Goal: Information Seeking & Learning: Learn about a topic

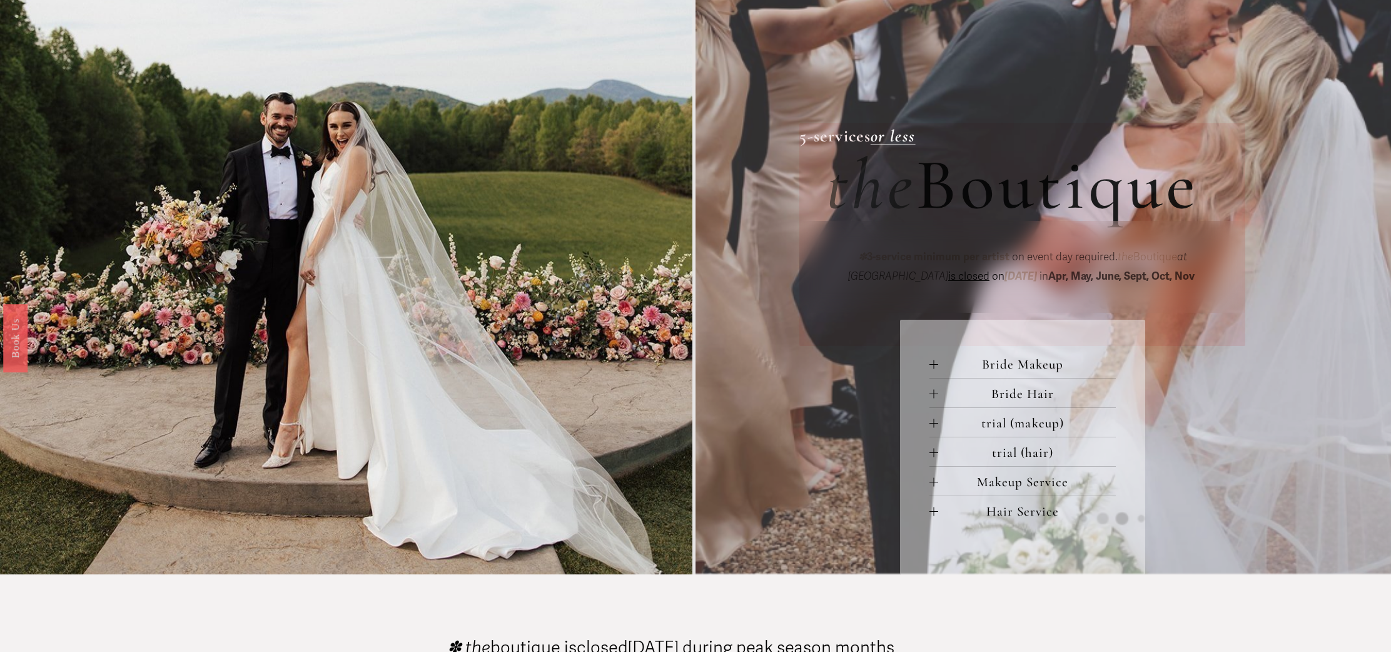
scroll to position [472, 0]
click at [1026, 366] on span "Bride Makeup" at bounding box center [1026, 365] width 177 height 16
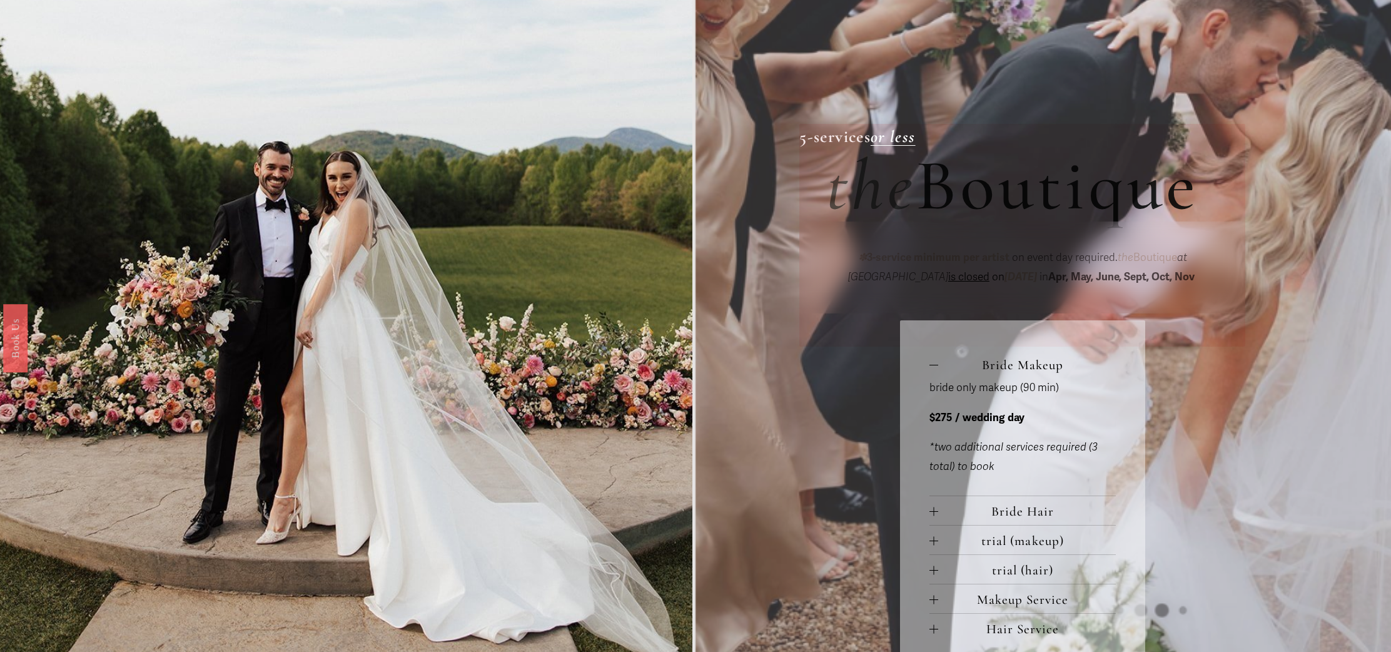
scroll to position [470, 0]
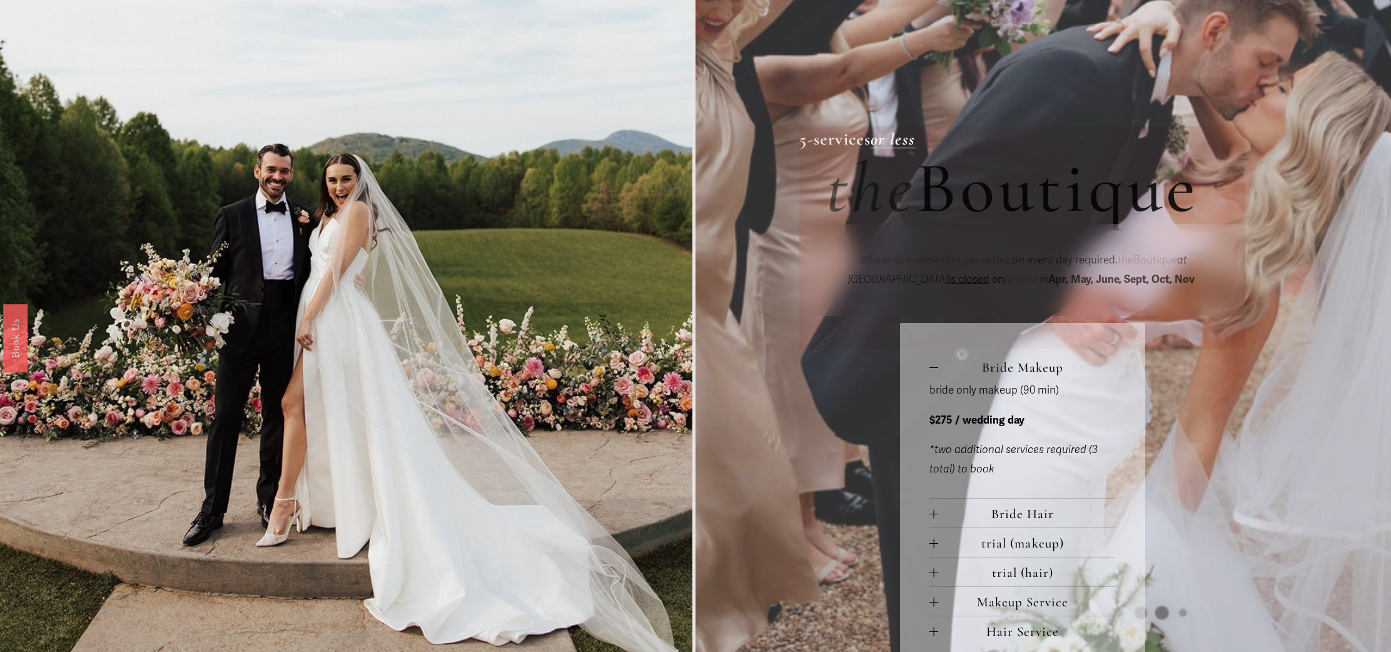
click at [942, 370] on span "Bride Makeup" at bounding box center [1026, 368] width 177 height 16
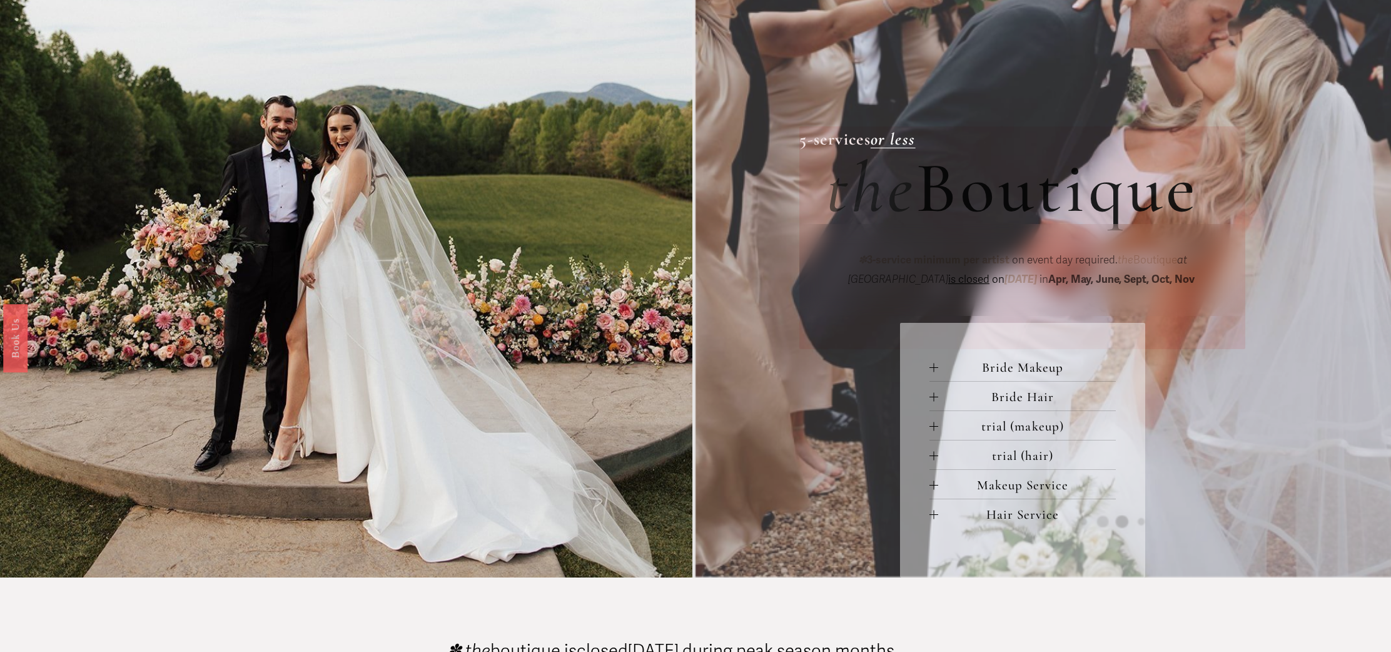
click at [939, 400] on span "Bride Hair" at bounding box center [1026, 397] width 177 height 16
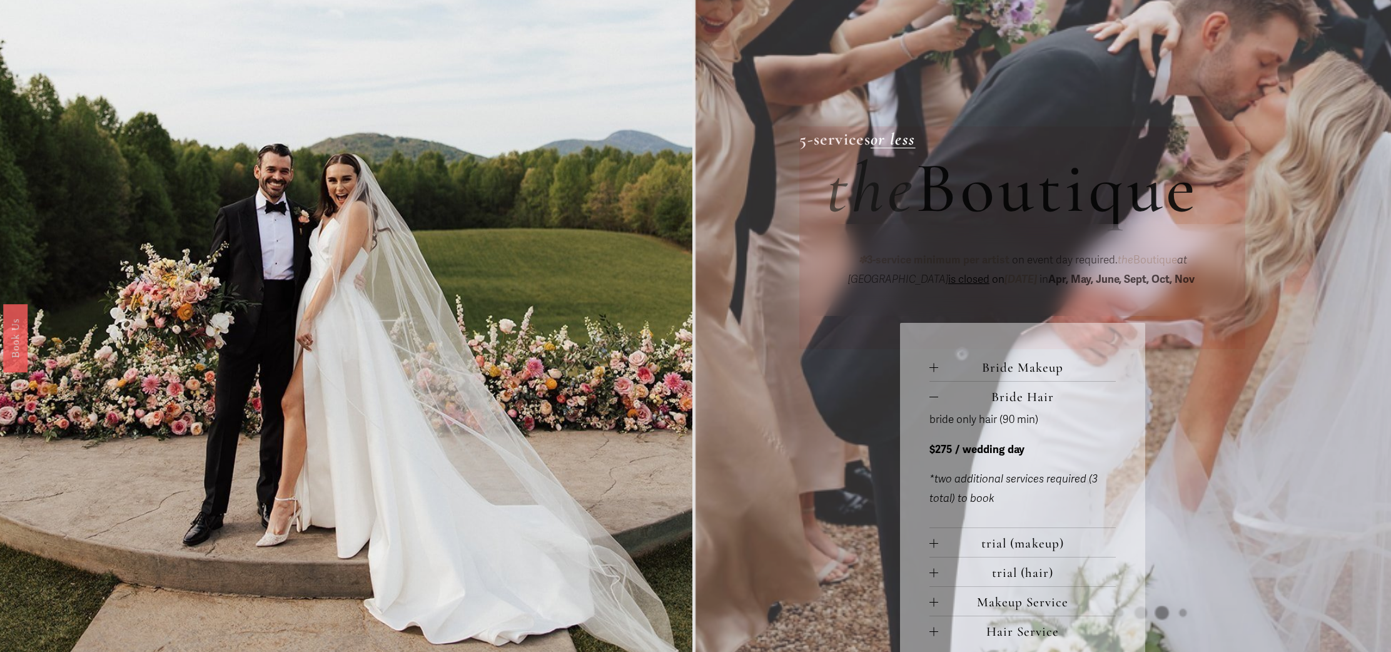
click at [939, 400] on span "Bride Hair" at bounding box center [1026, 397] width 177 height 16
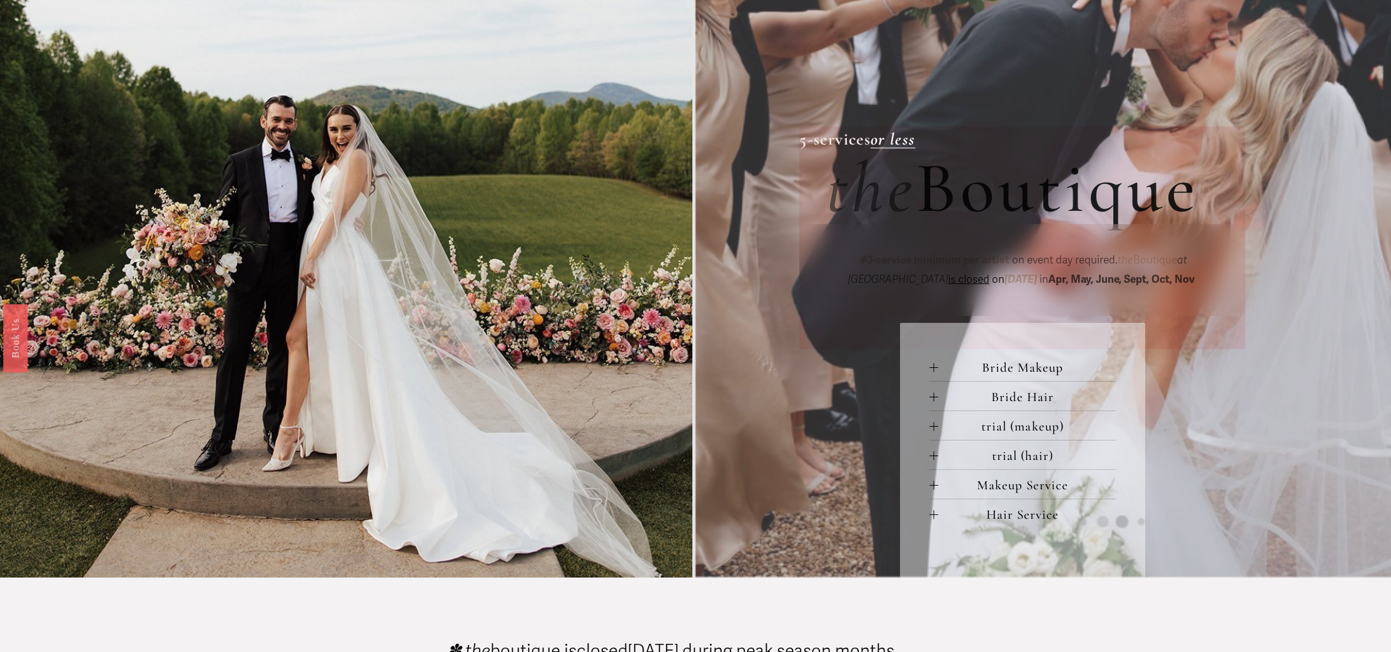
click at [937, 490] on div at bounding box center [933, 485] width 9 height 9
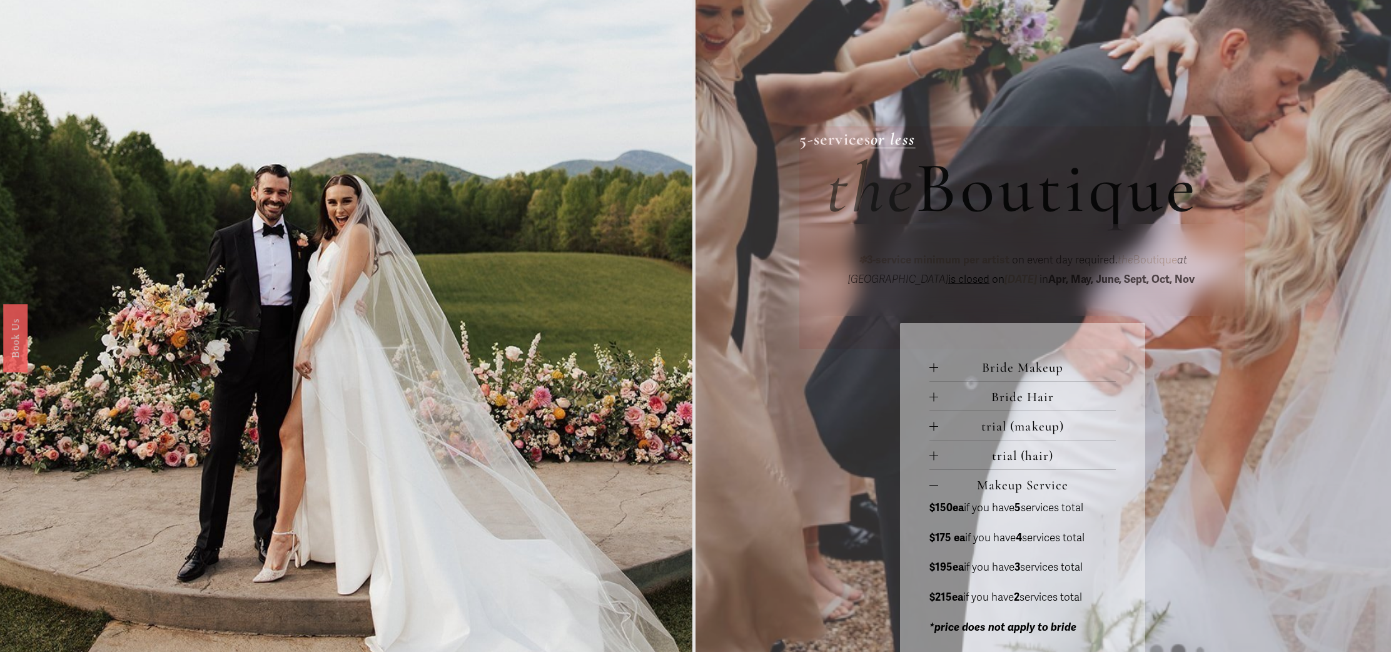
click at [931, 488] on div at bounding box center [933, 485] width 9 height 9
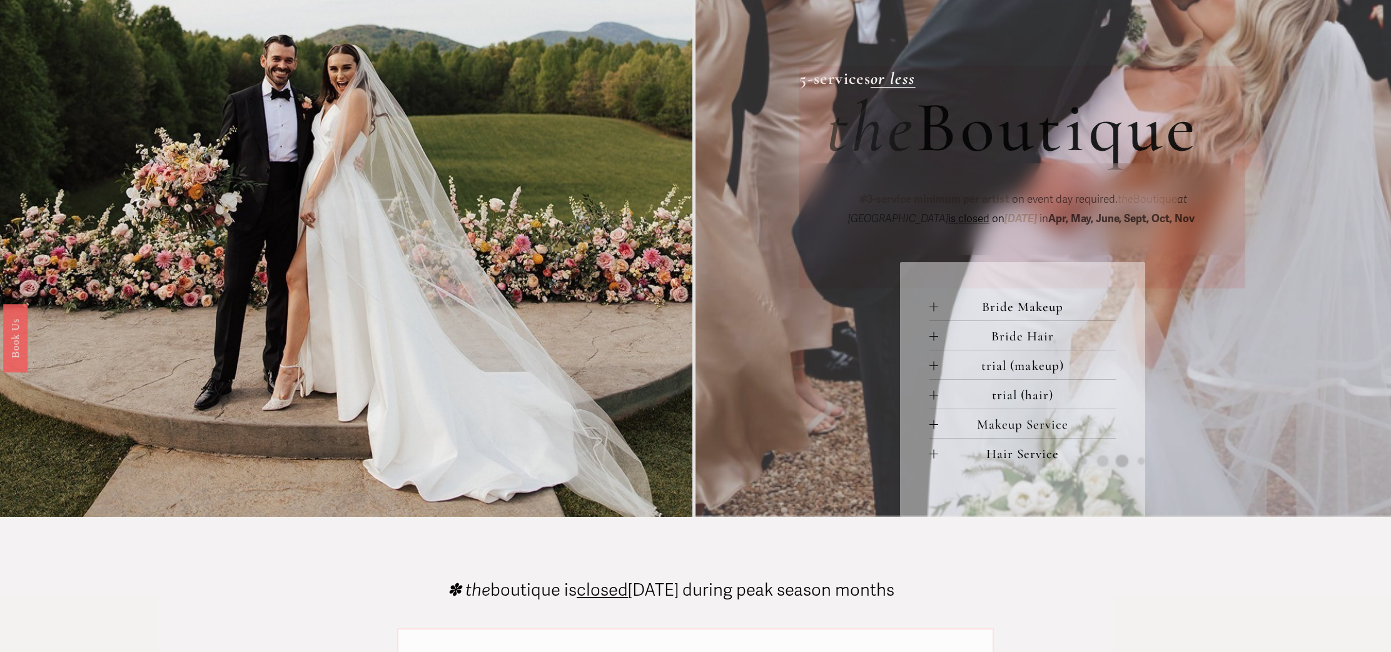
scroll to position [528, 0]
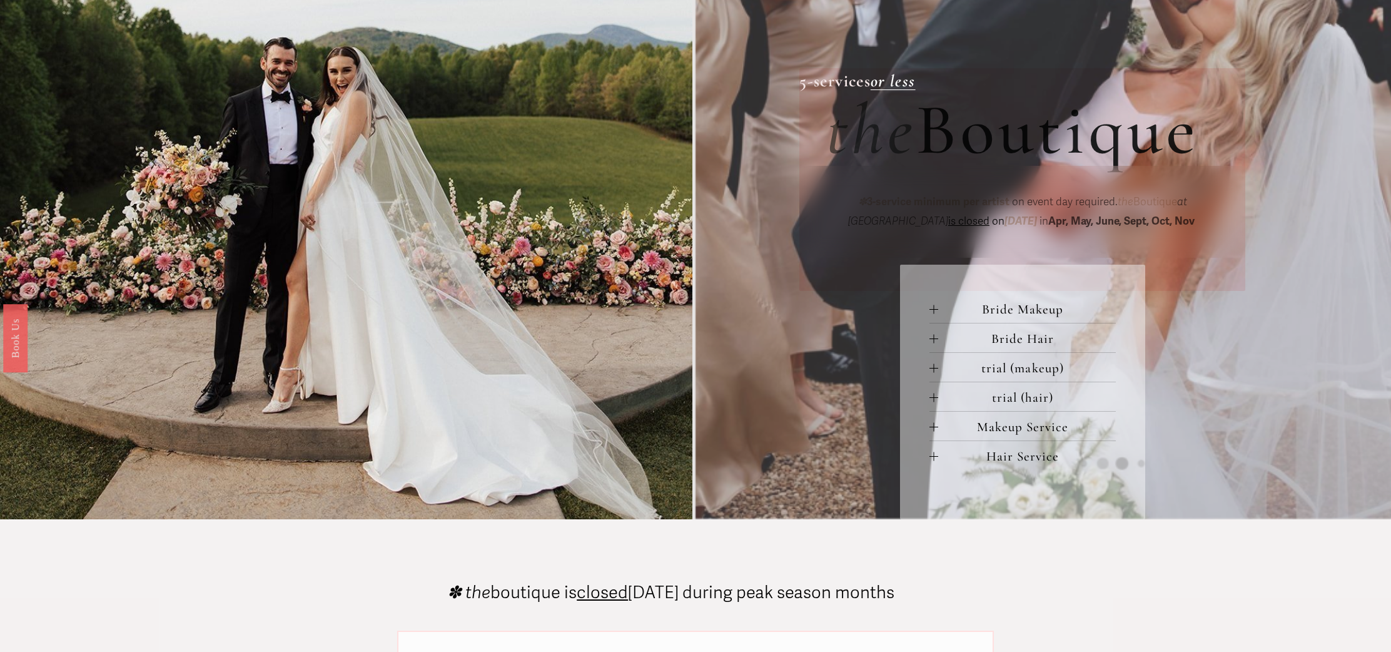
click at [931, 457] on div at bounding box center [933, 456] width 9 height 9
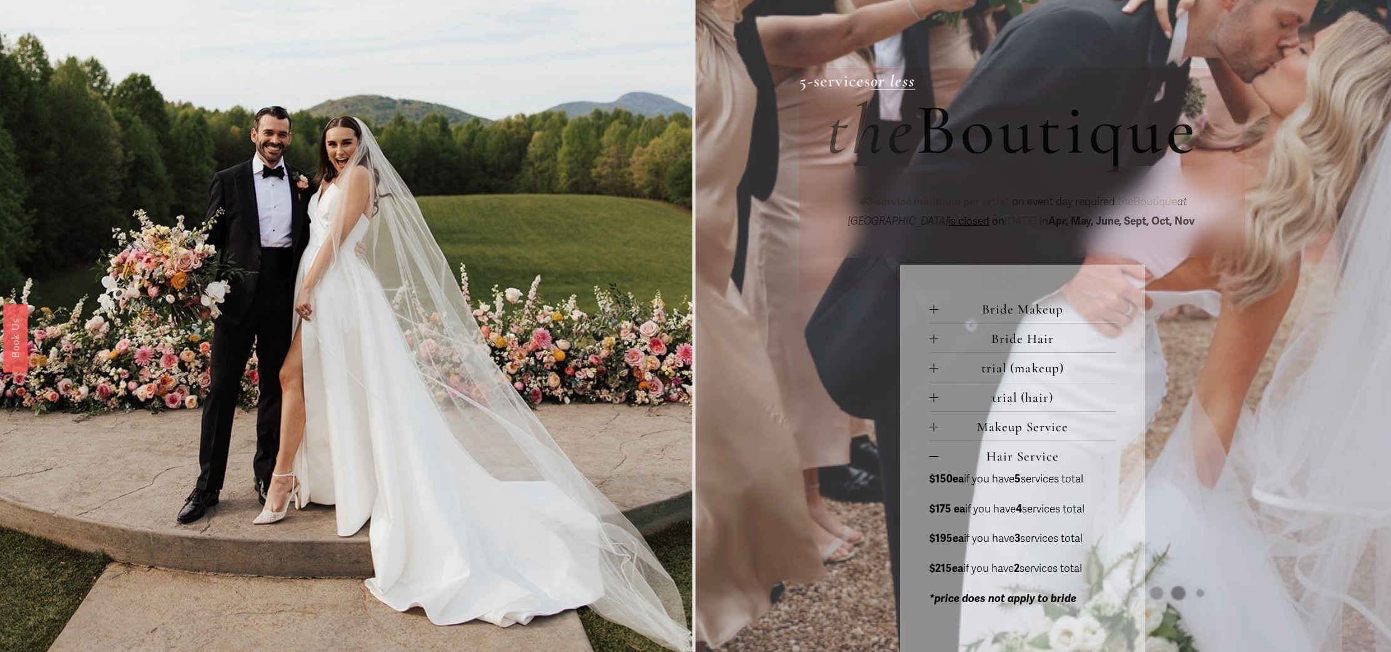
click at [936, 457] on div at bounding box center [933, 456] width 9 height 1
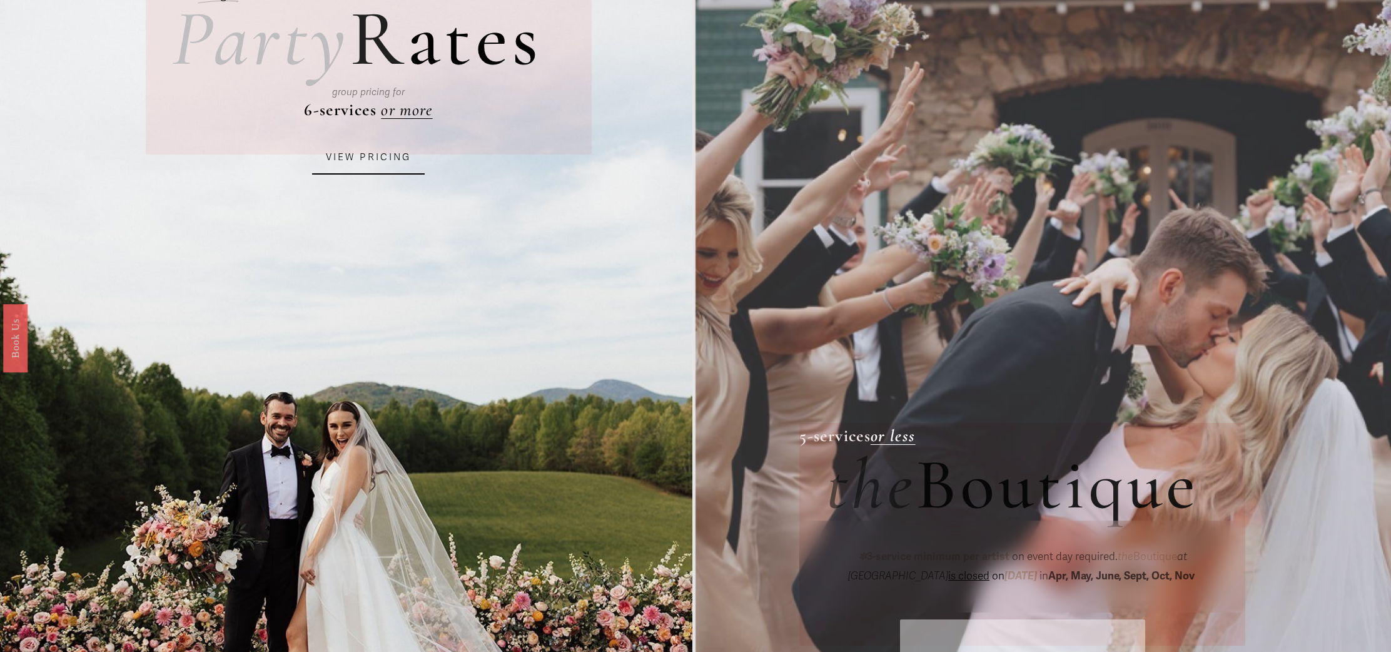
scroll to position [175, 0]
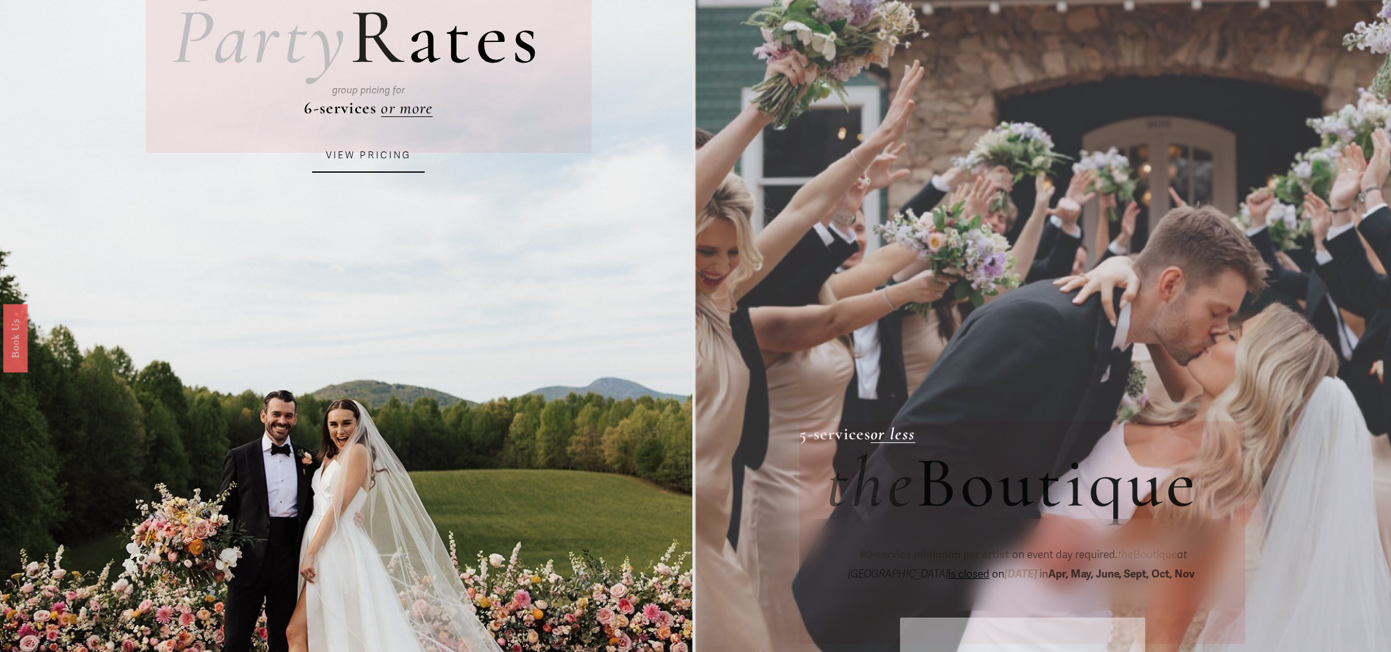
click at [350, 153] on link "VIEW PRICING" at bounding box center [368, 156] width 113 height 34
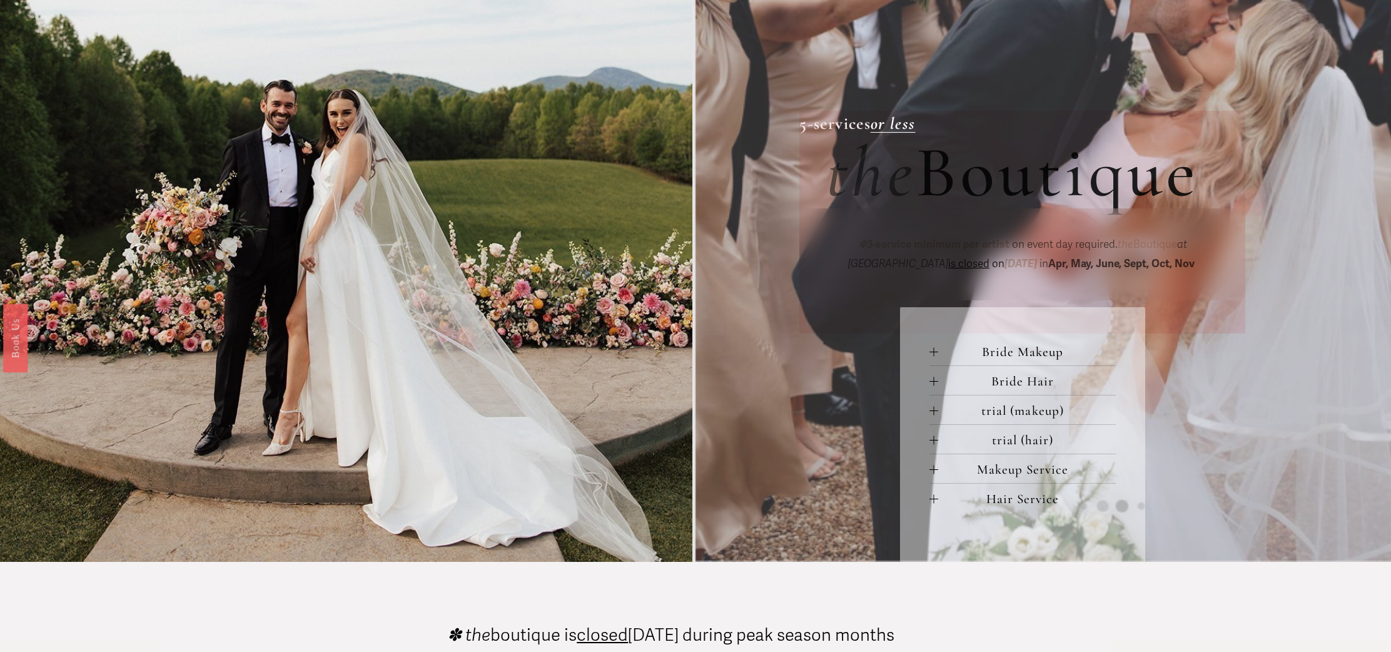
scroll to position [493, 0]
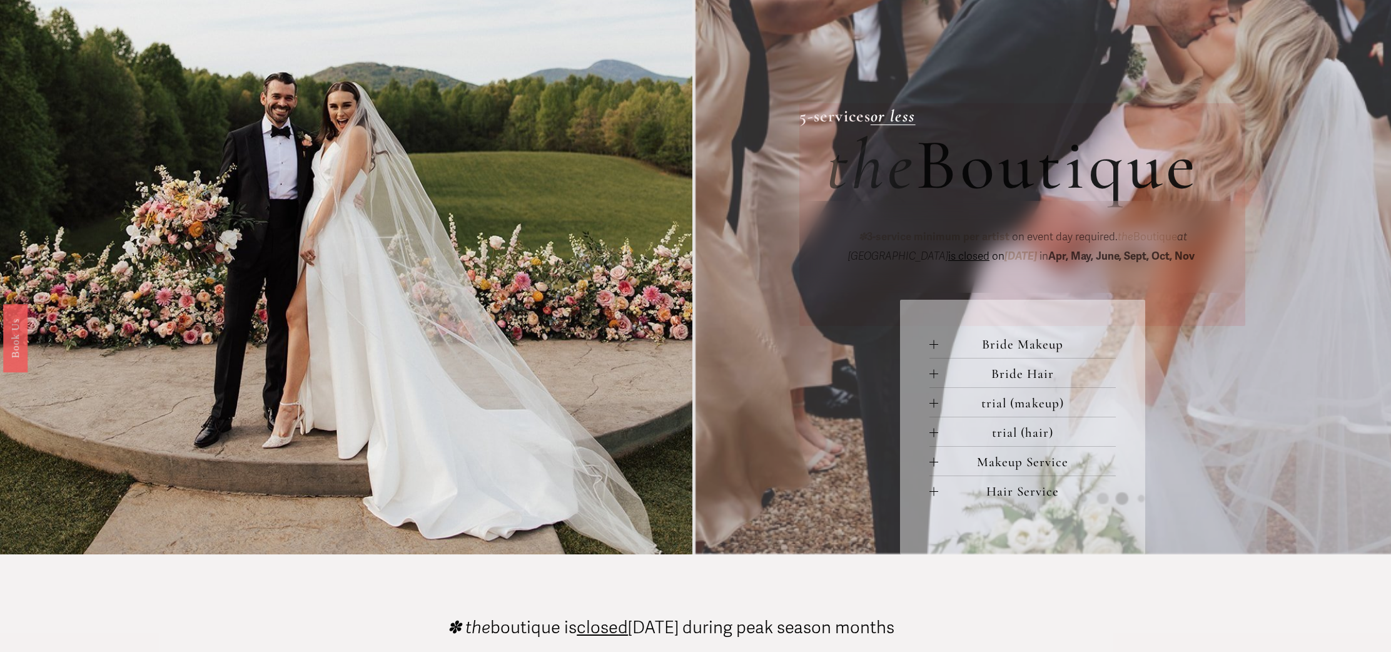
click at [934, 492] on div at bounding box center [934, 491] width 1 height 9
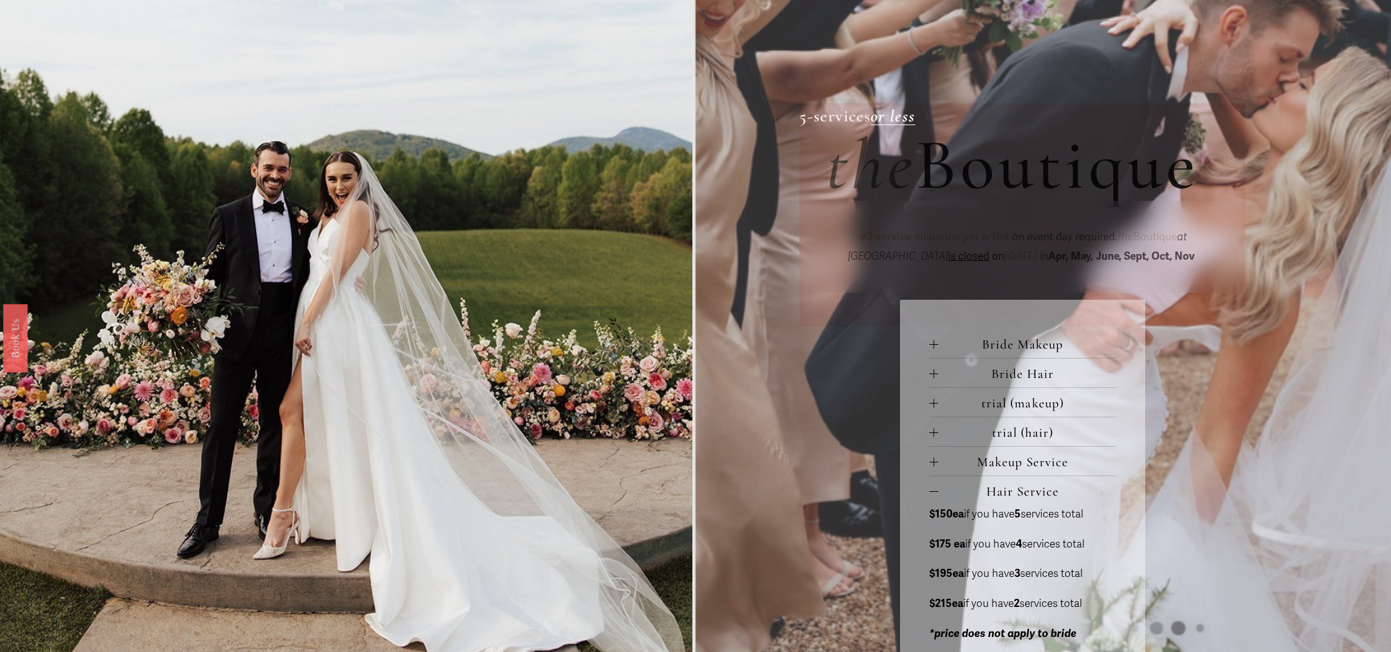
click at [934, 492] on div at bounding box center [933, 491] width 9 height 1
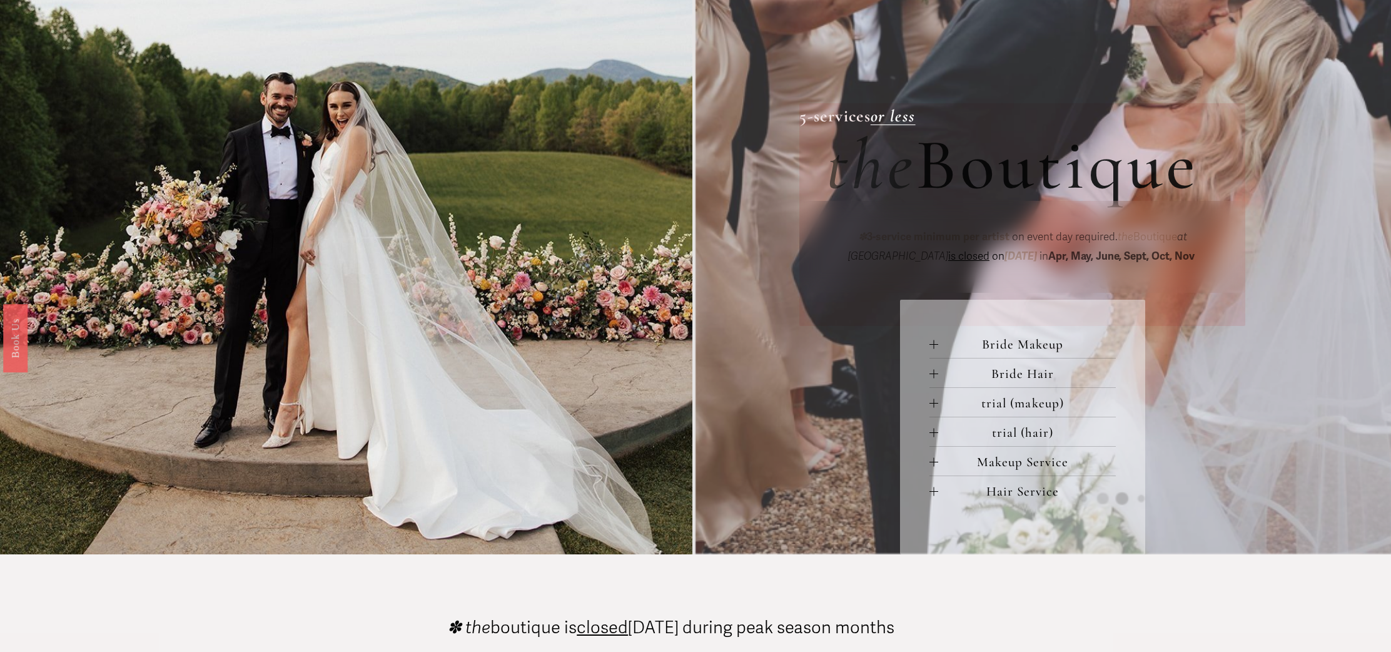
click at [935, 464] on div at bounding box center [933, 462] width 9 height 9
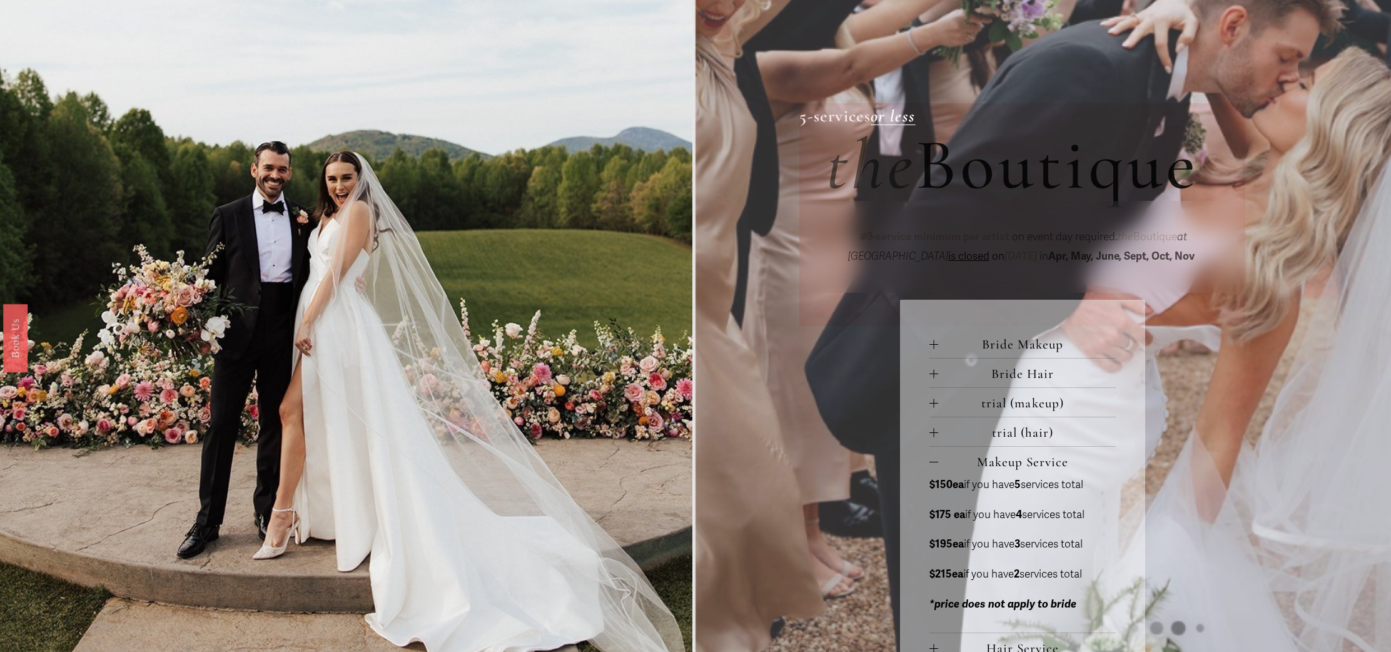
click at [934, 462] on div at bounding box center [933, 462] width 9 height 1
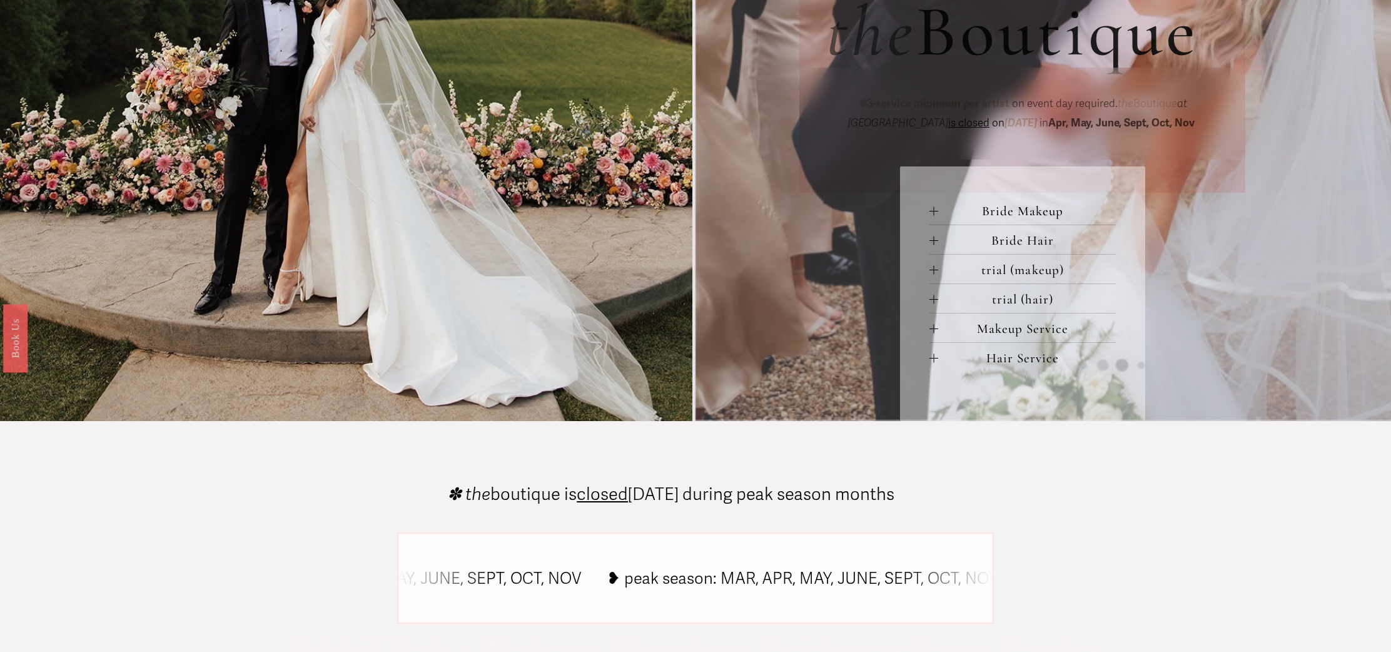
scroll to position [632, 0]
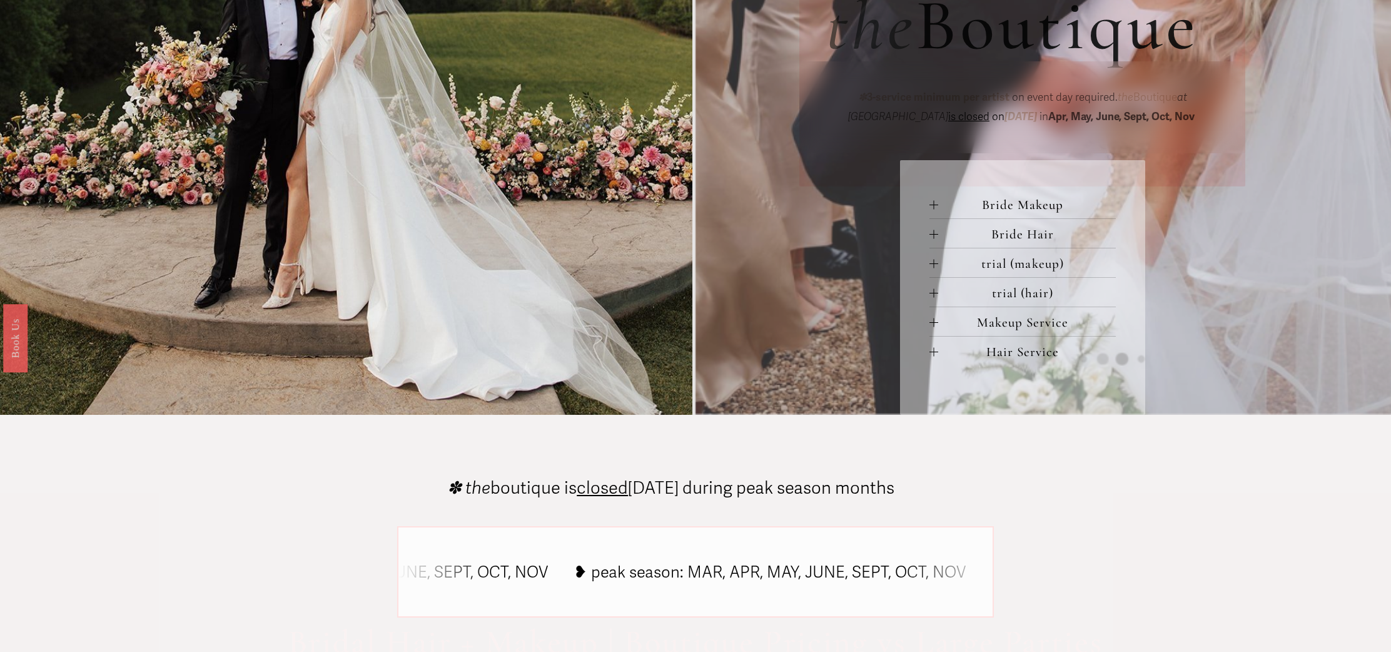
click at [934, 204] on div at bounding box center [934, 205] width 1 height 9
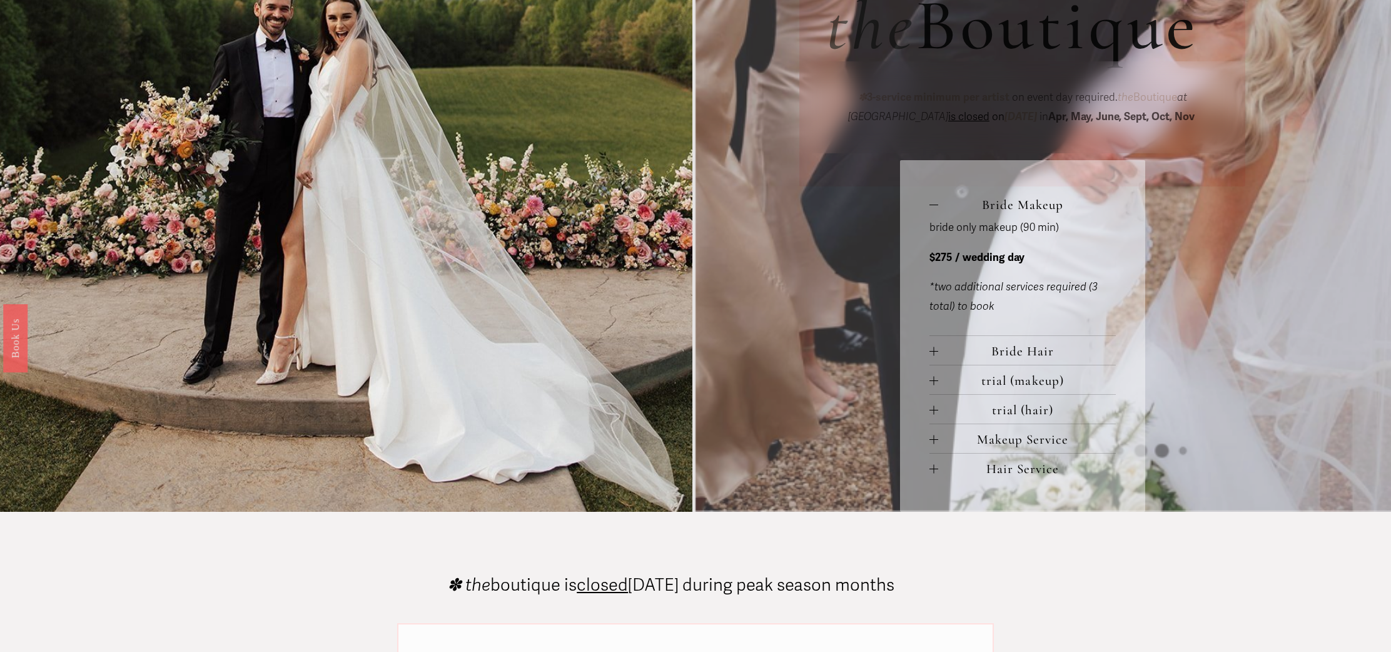
scroll to position [632, 0]
click at [929, 355] on div "Bride Makeup bride only makeup (90 min) $275 / wedding day *two additional serv…" at bounding box center [1022, 336] width 245 height 351
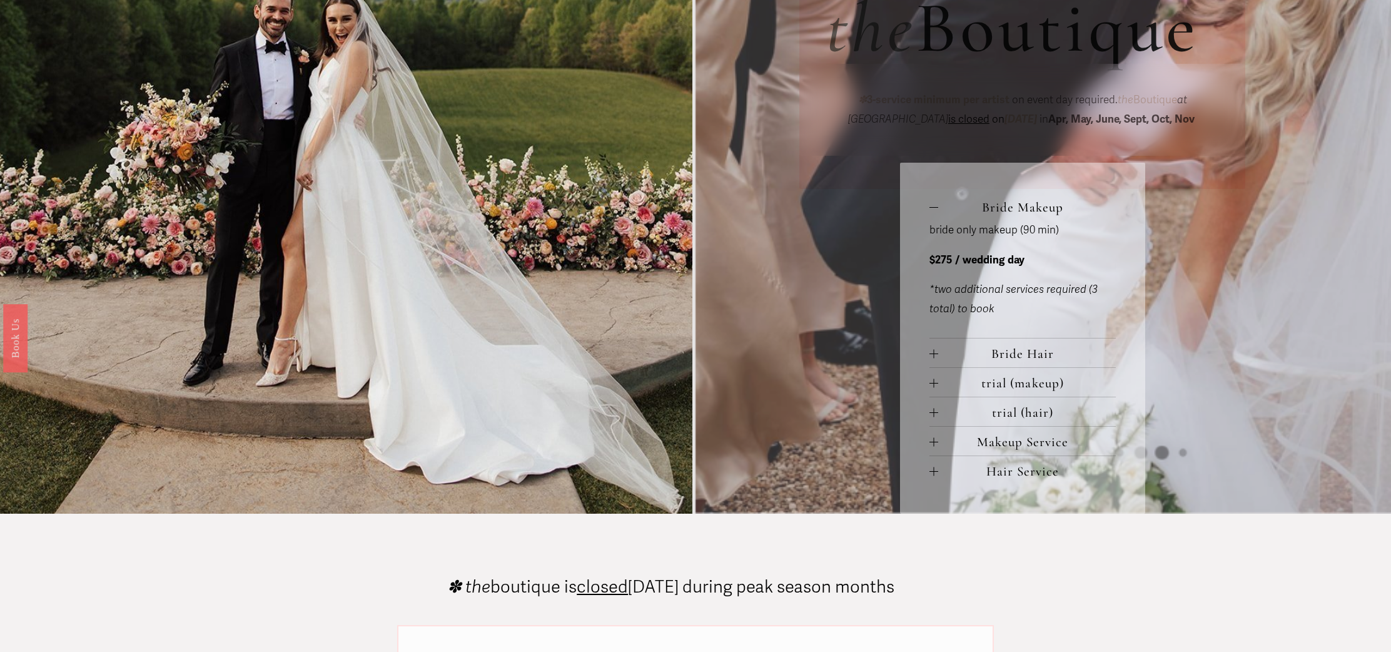
scroll to position [629, 0]
click at [934, 355] on div at bounding box center [933, 355] width 9 height 1
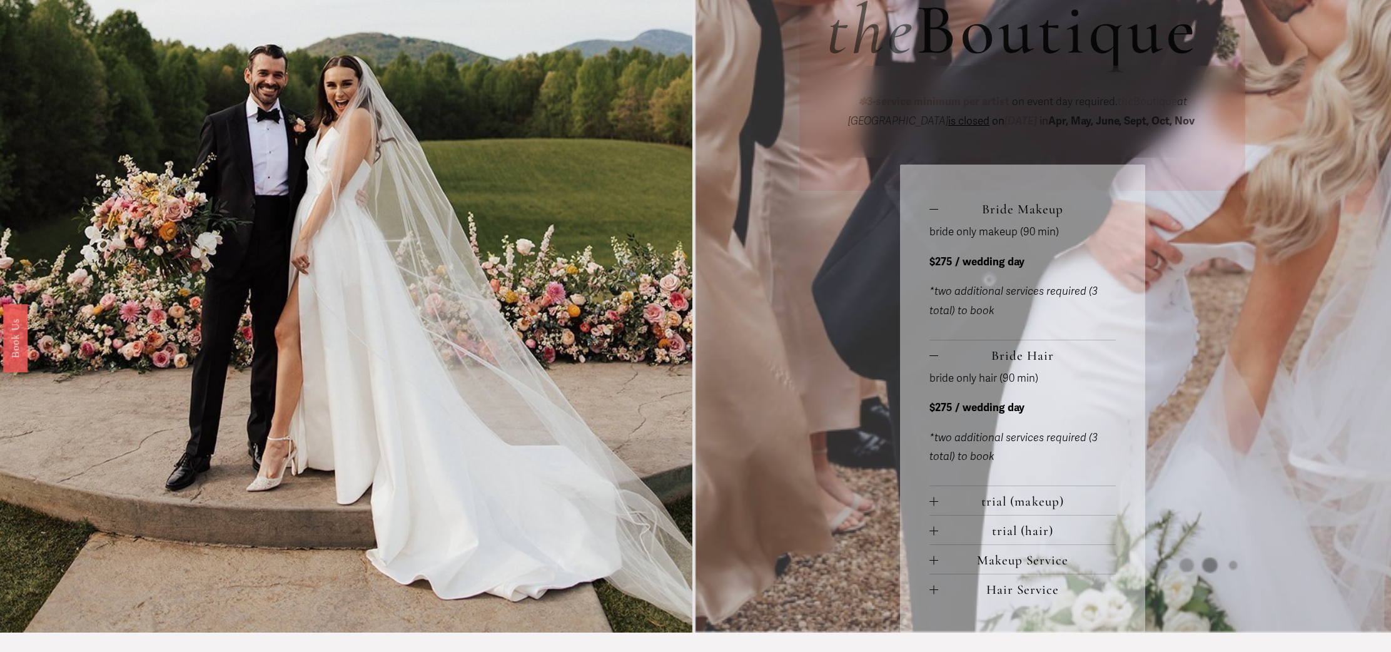
scroll to position [0, 0]
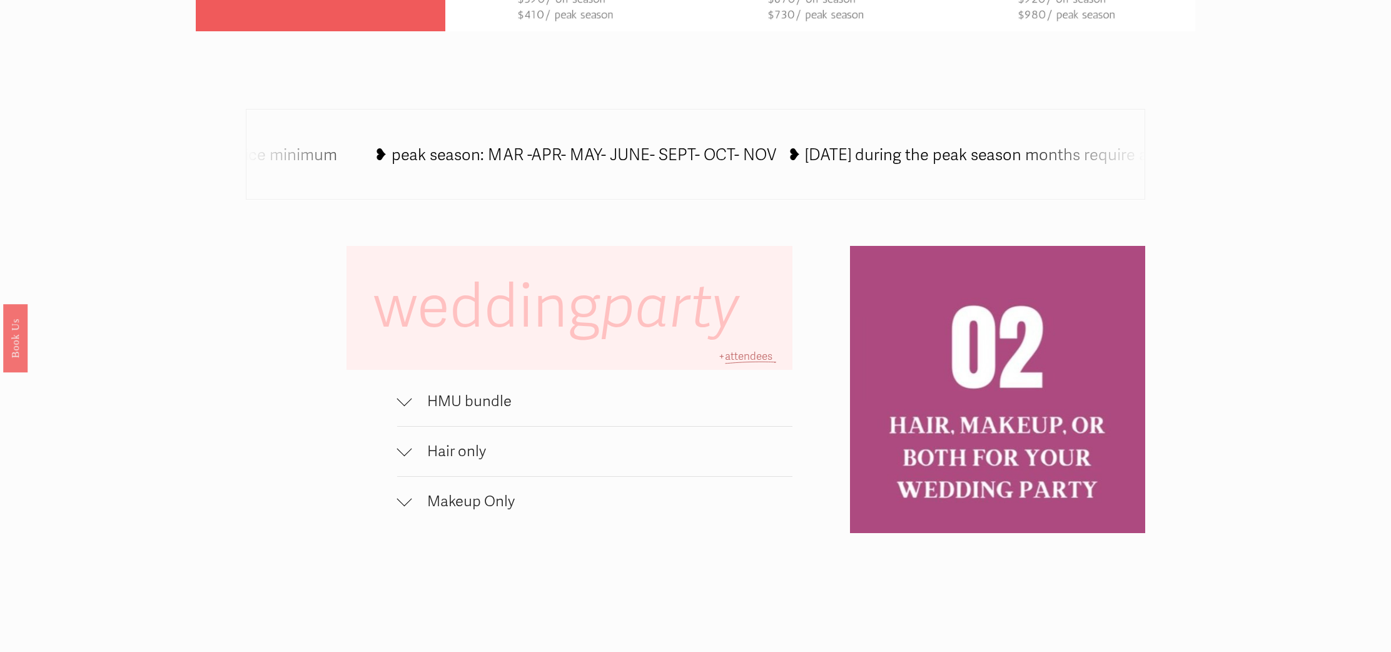
scroll to position [851, 0]
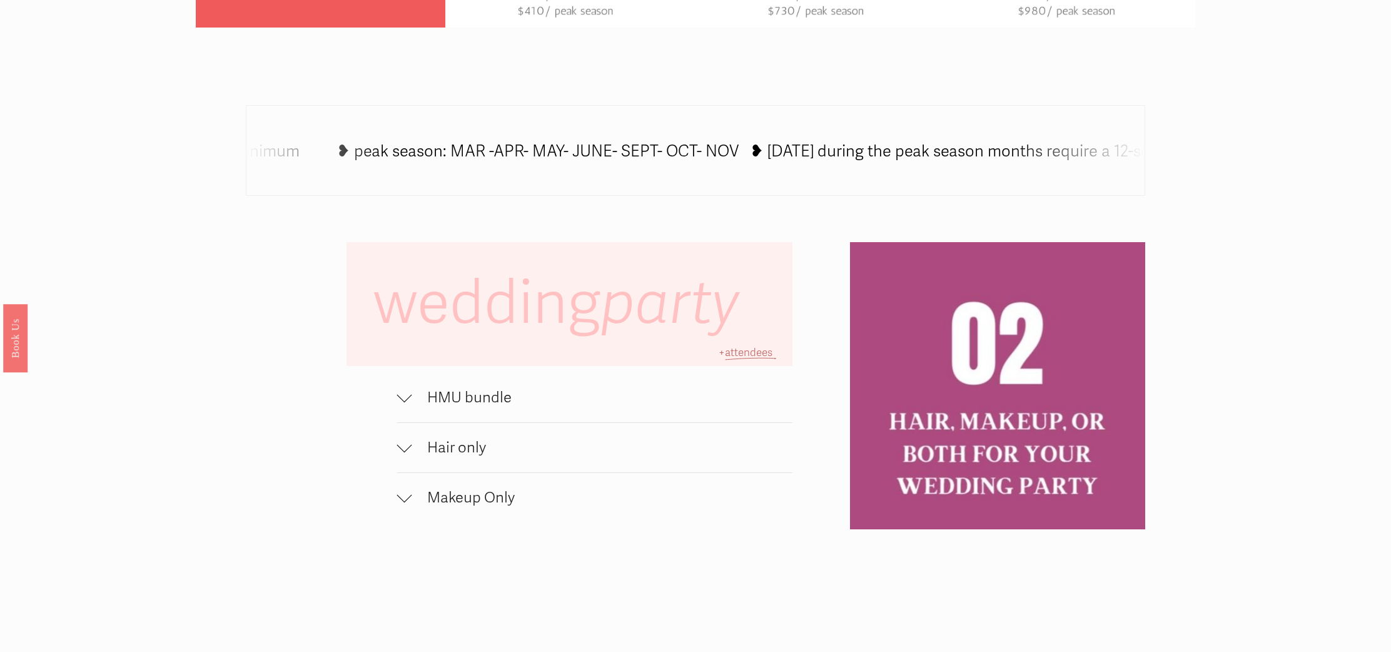
click at [410, 400] on div at bounding box center [404, 397] width 15 height 15
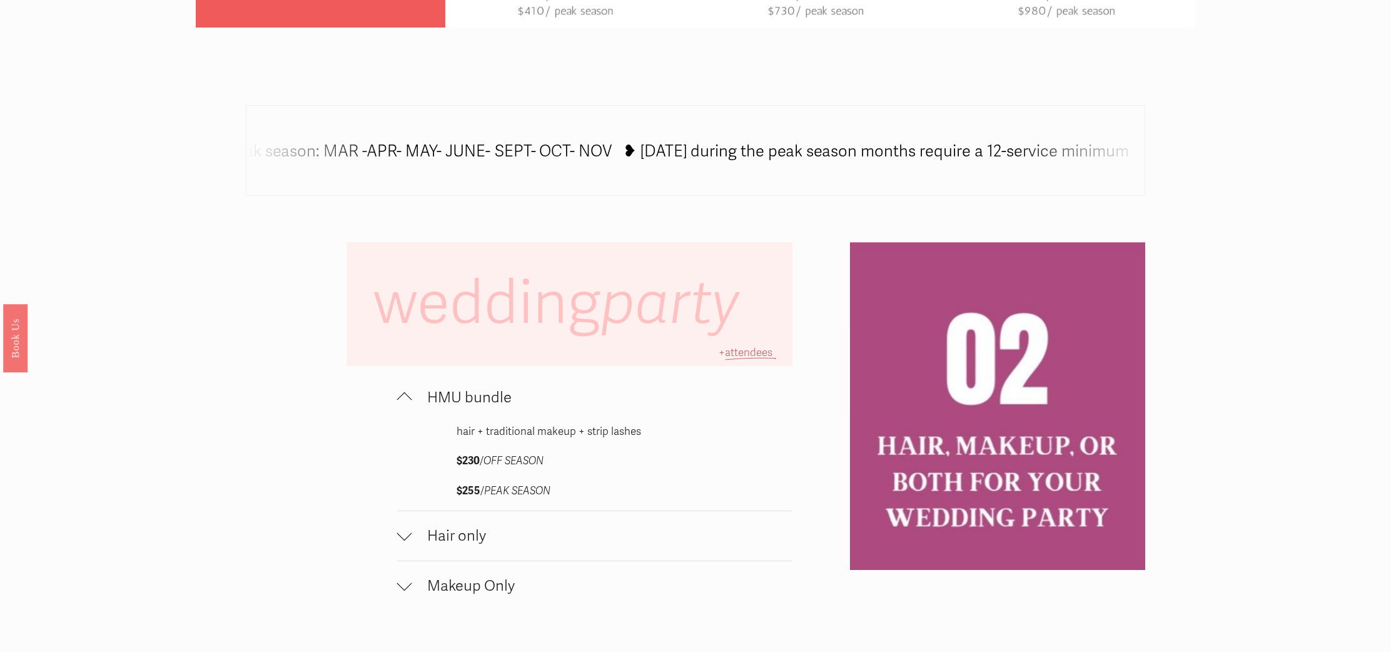
click at [410, 400] on div at bounding box center [404, 400] width 15 height 15
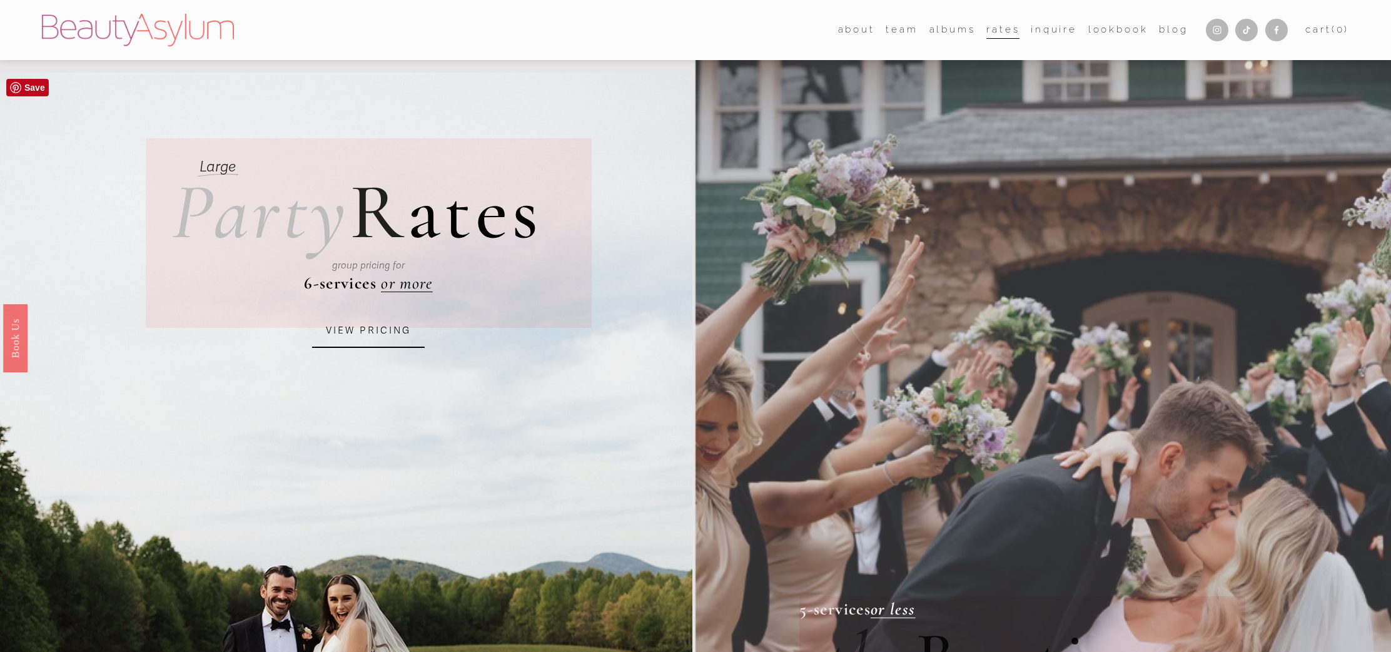
click at [363, 333] on link "VIEW PRICING" at bounding box center [368, 331] width 113 height 34
click at [388, 322] on link "VIEW PRICING" at bounding box center [368, 331] width 113 height 34
click at [364, 326] on link "VIEW PRICING" at bounding box center [368, 331] width 113 height 34
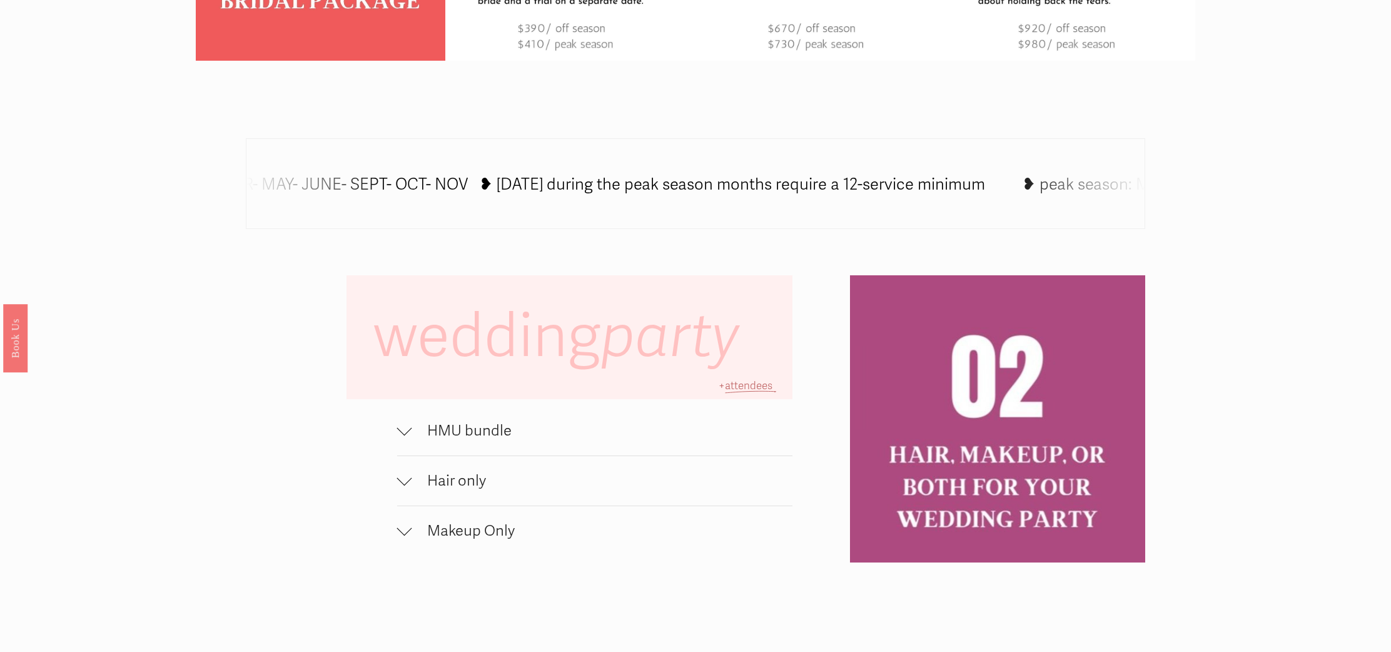
scroll to position [828, 0]
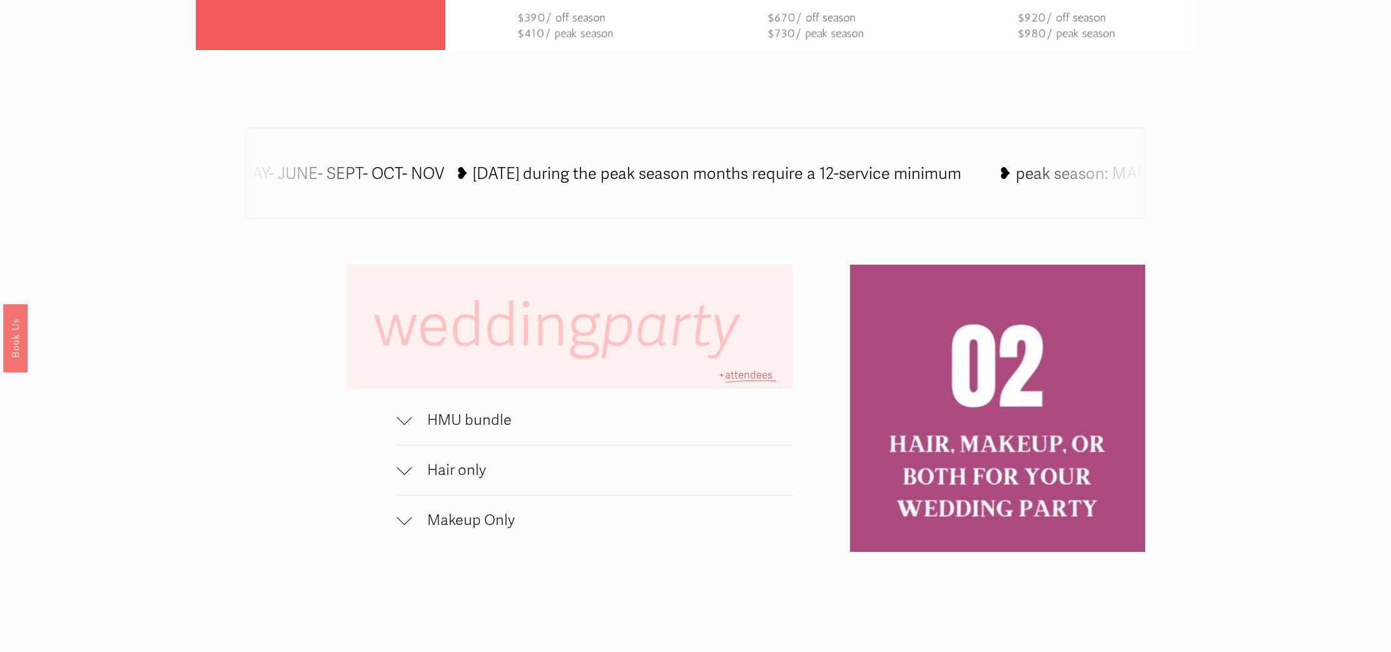
click at [412, 421] on span "HMU bundle" at bounding box center [602, 420] width 381 height 18
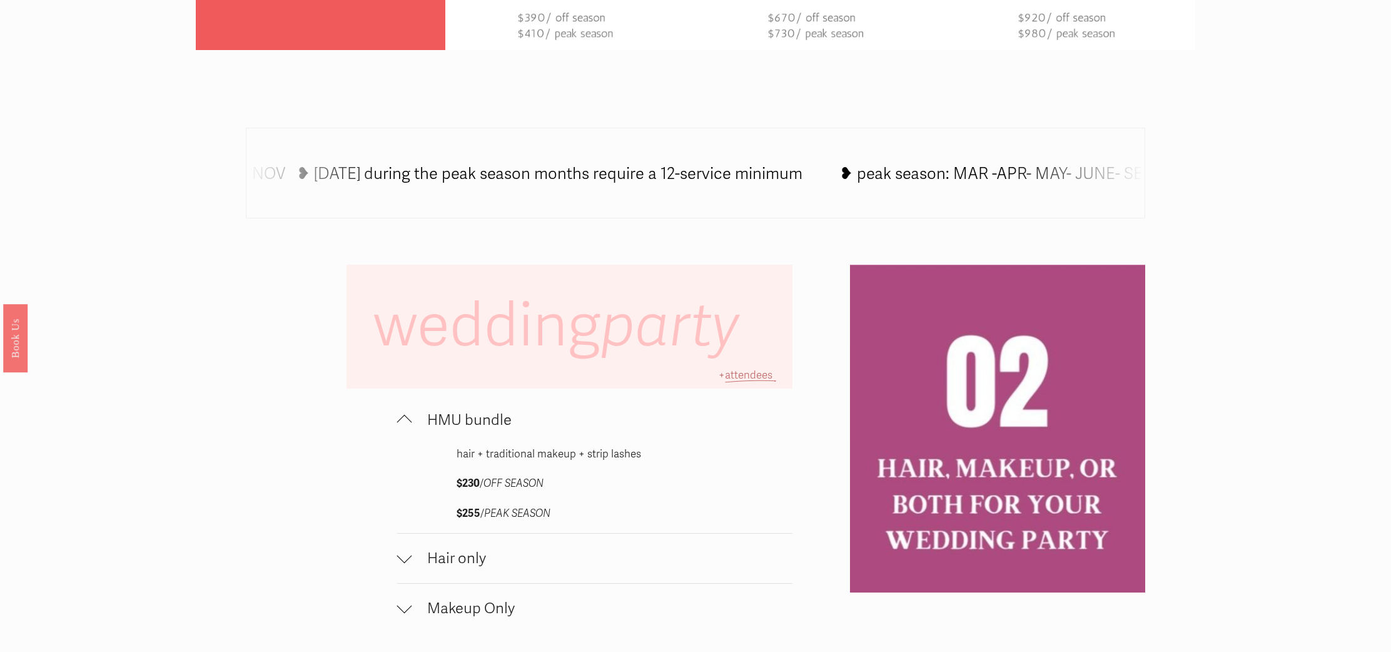
click at [407, 420] on div at bounding box center [404, 422] width 15 height 15
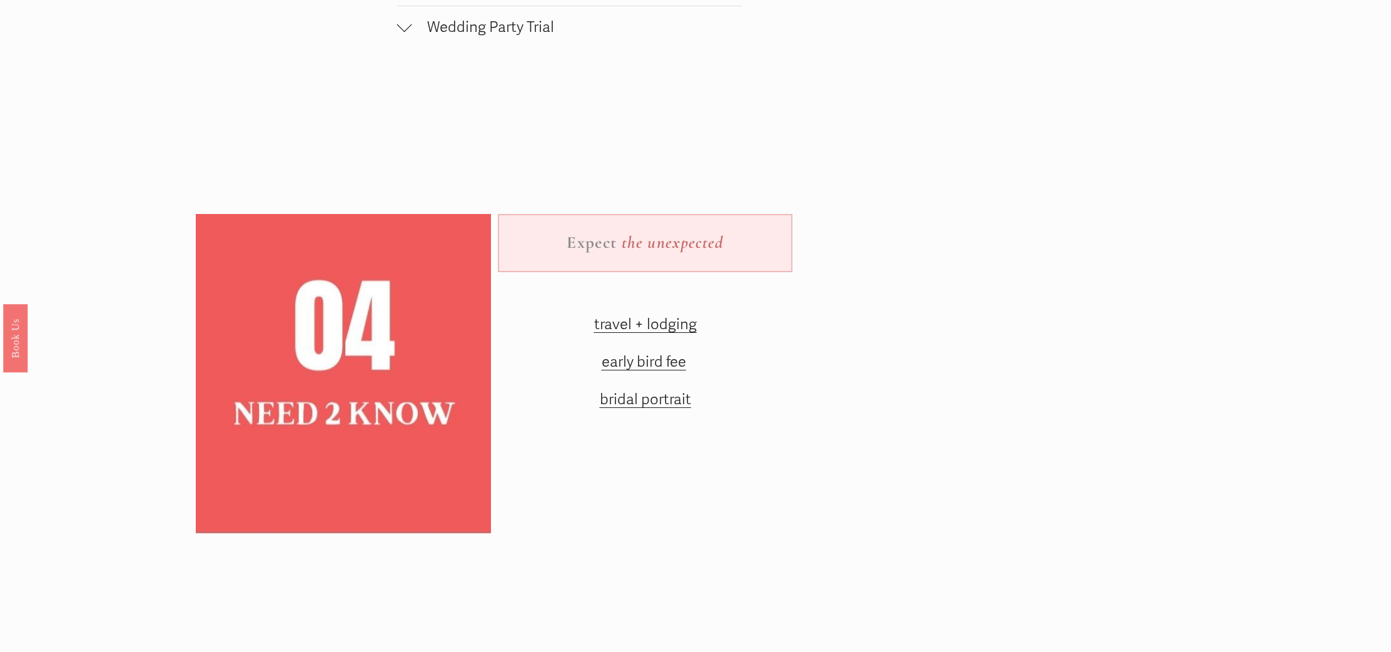
scroll to position [1833, 0]
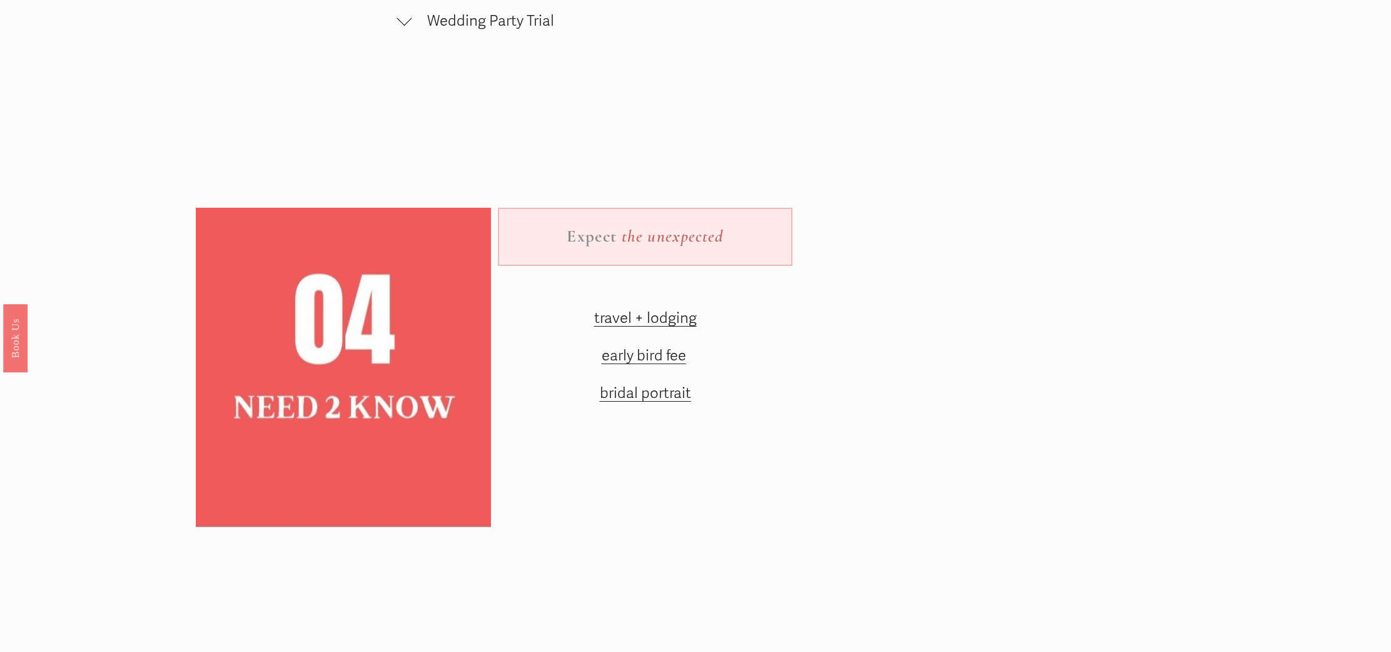
click at [652, 363] on span "early bird fee" at bounding box center [644, 355] width 84 height 18
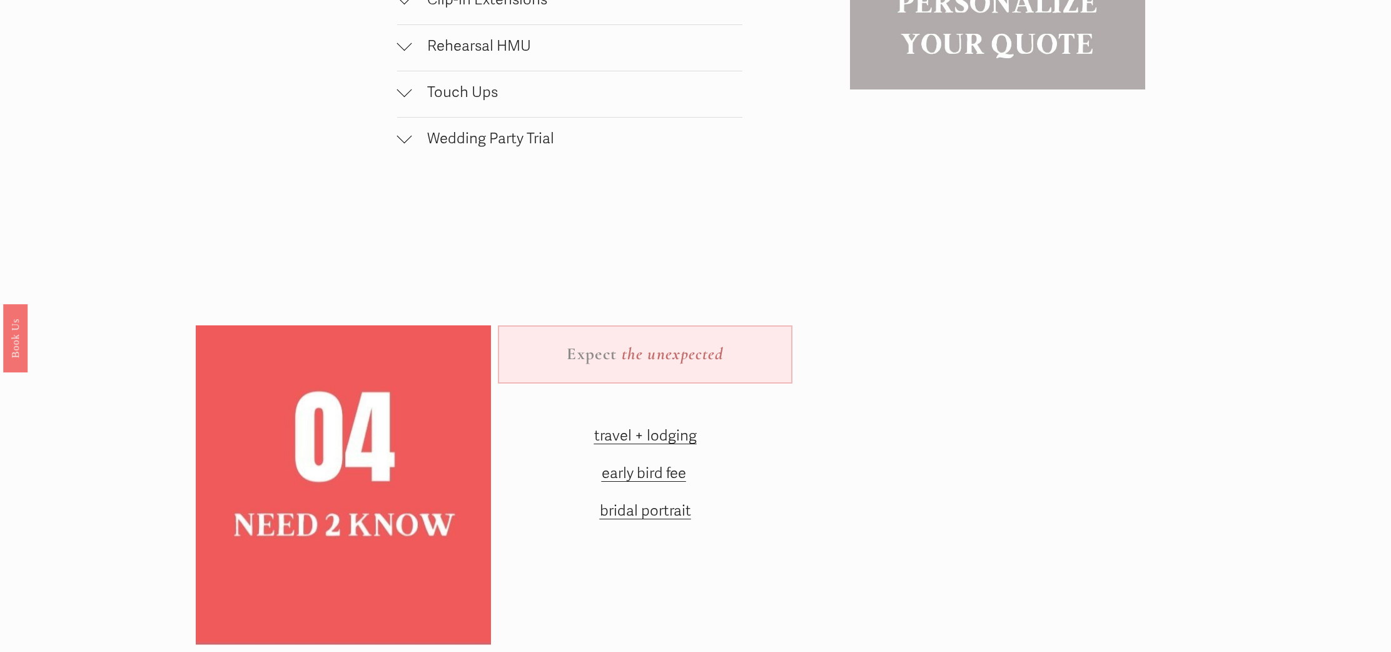
scroll to position [1722, 0]
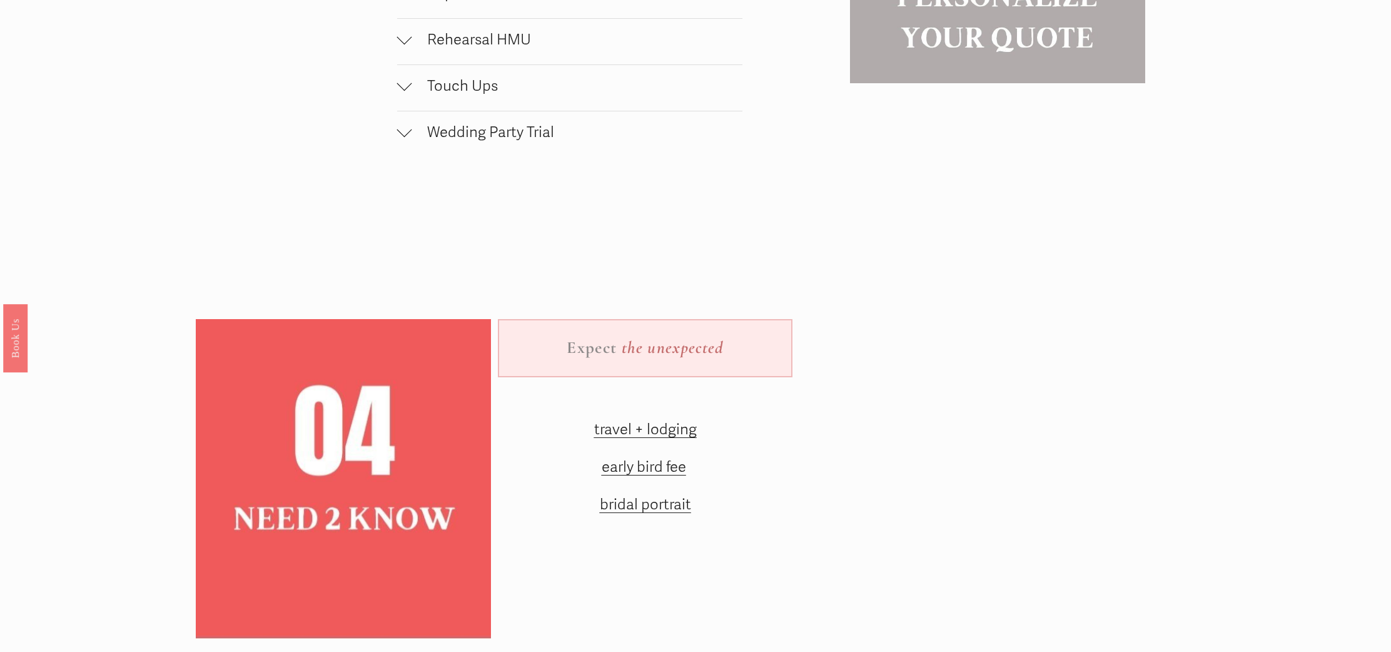
click at [633, 428] on span "travel + lodging" at bounding box center [645, 429] width 103 height 18
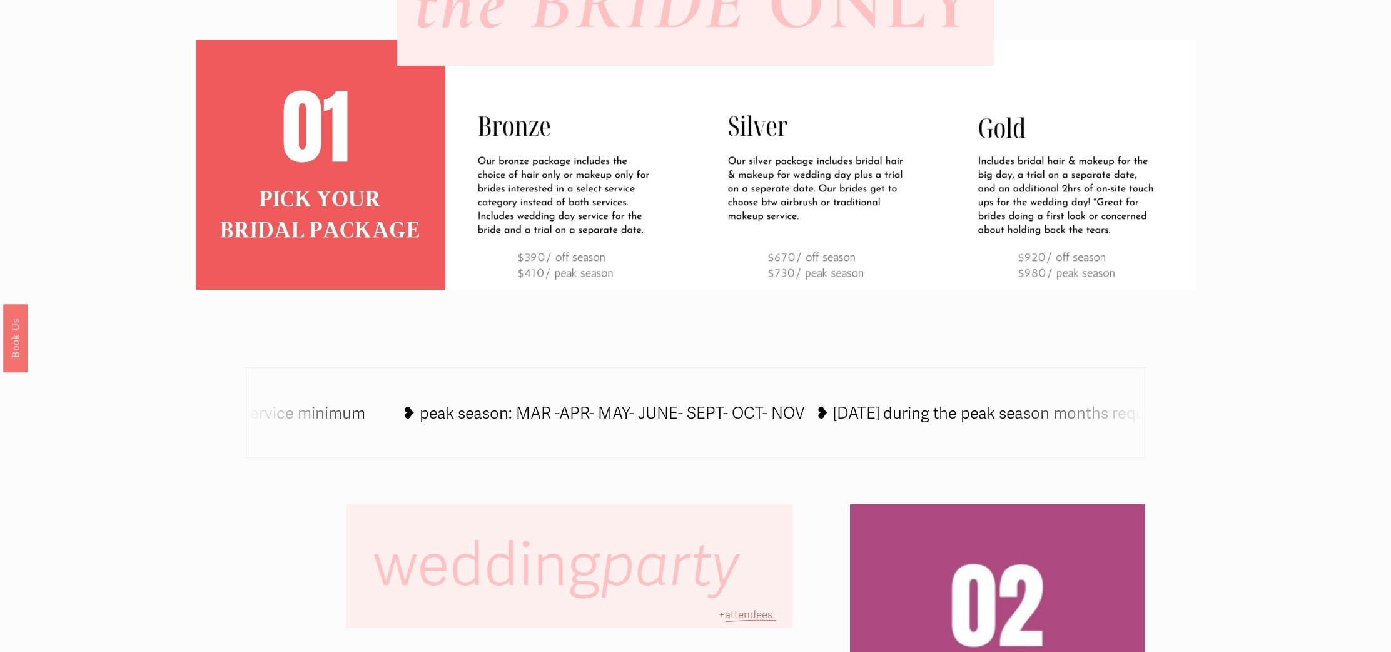
scroll to position [607, 0]
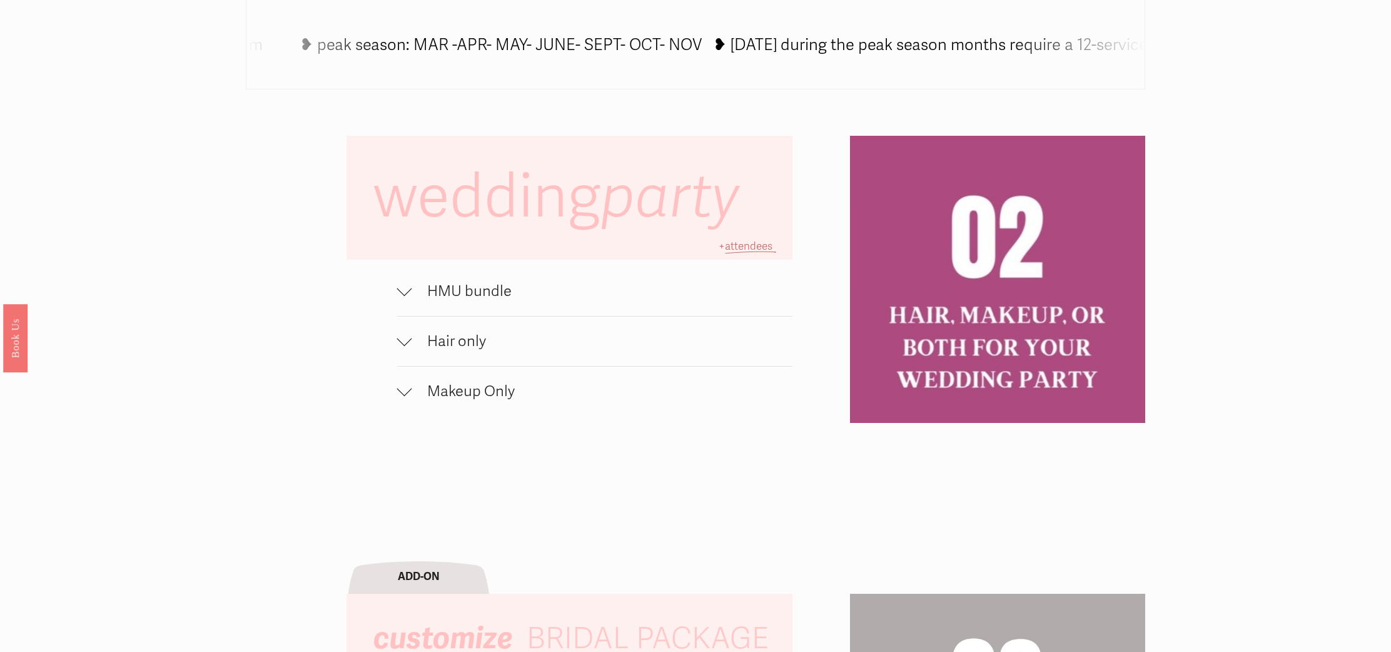
click at [412, 291] on div at bounding box center [404, 290] width 15 height 15
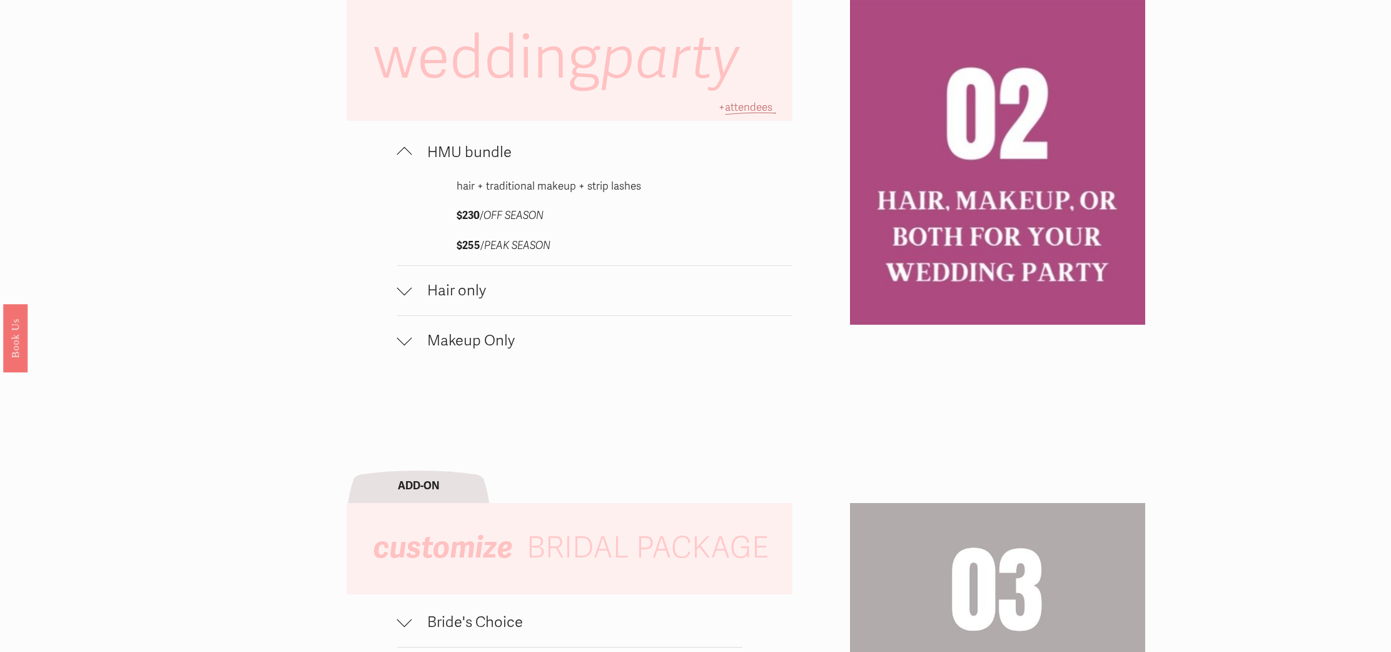
scroll to position [1105, 0]
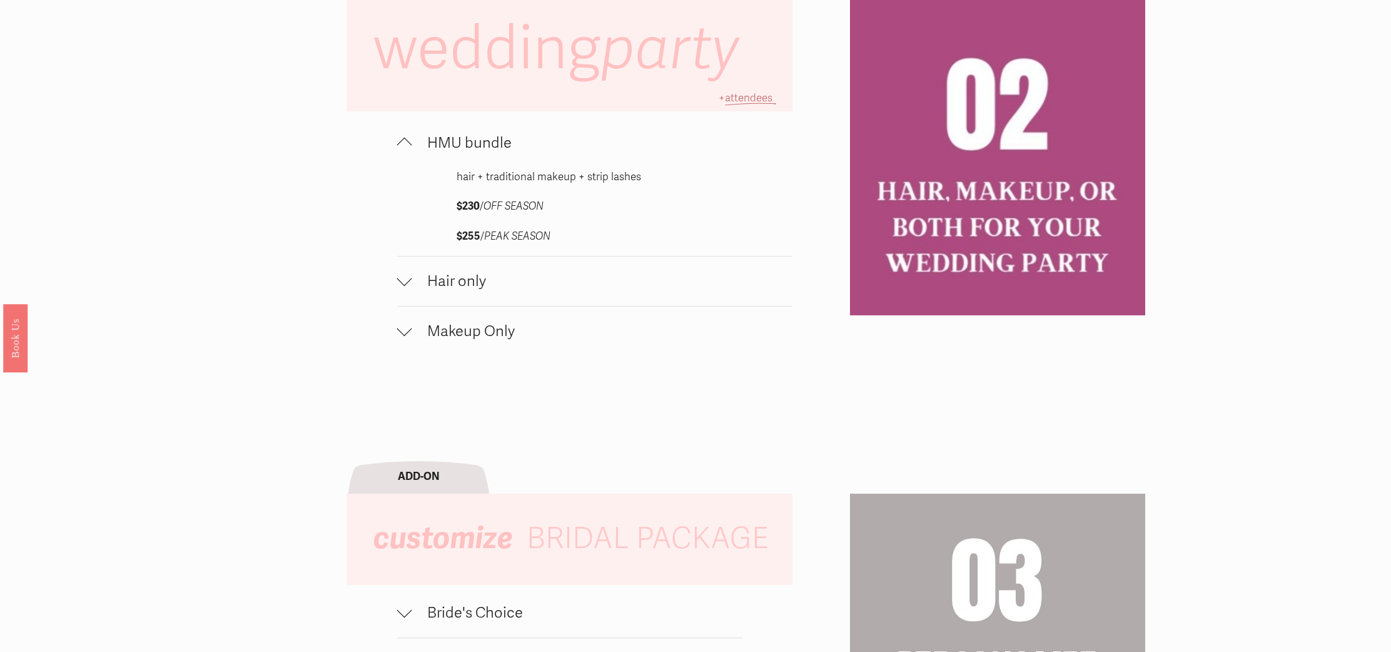
click at [406, 333] on div at bounding box center [404, 328] width 15 height 15
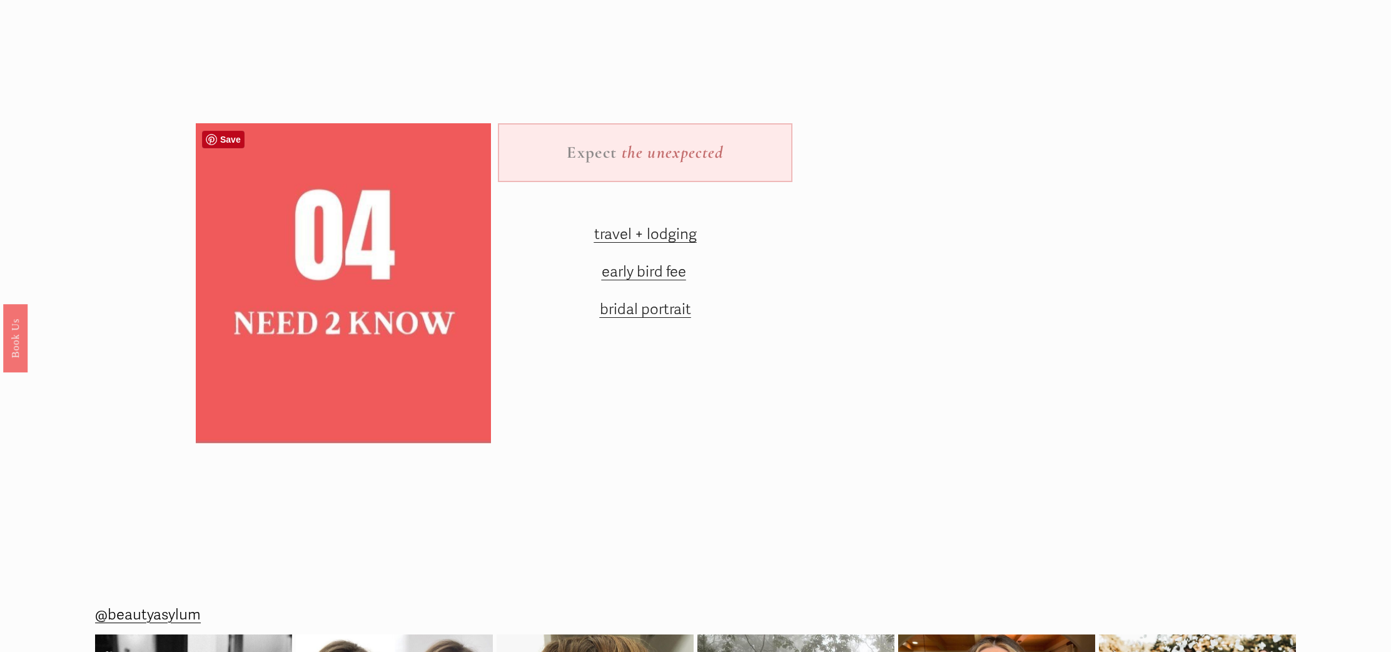
scroll to position [2058, 0]
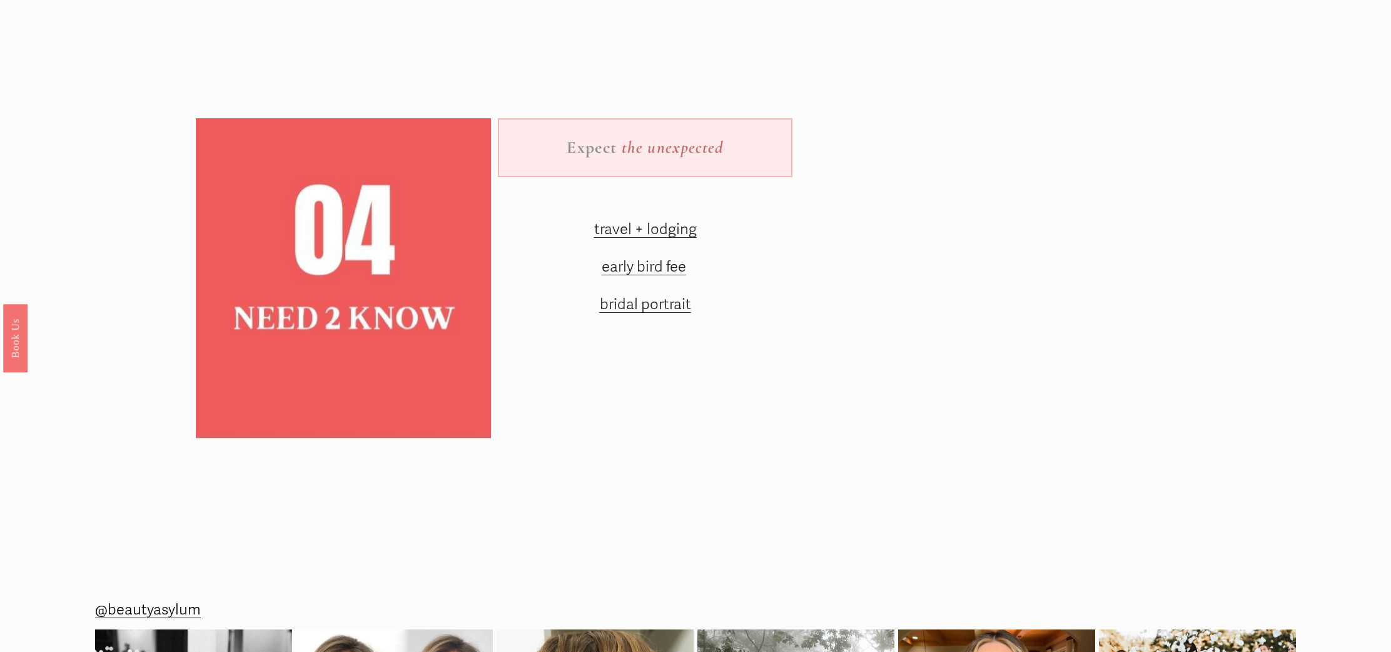
click at [637, 268] on span "early bird fee" at bounding box center [644, 267] width 84 height 18
